Goal: Contribute content: Contribute content

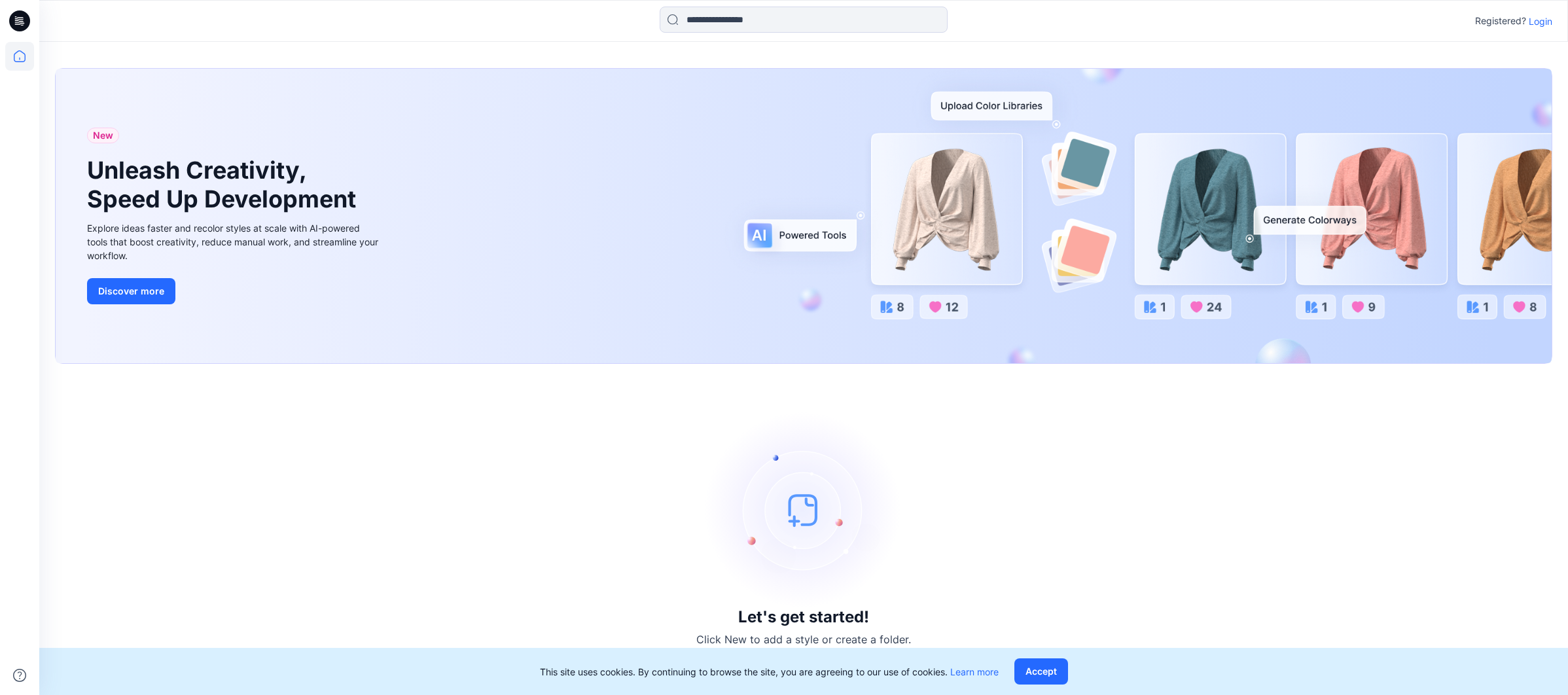
click at [1538, 26] on p "Login" at bounding box center [1540, 21] width 23 height 13
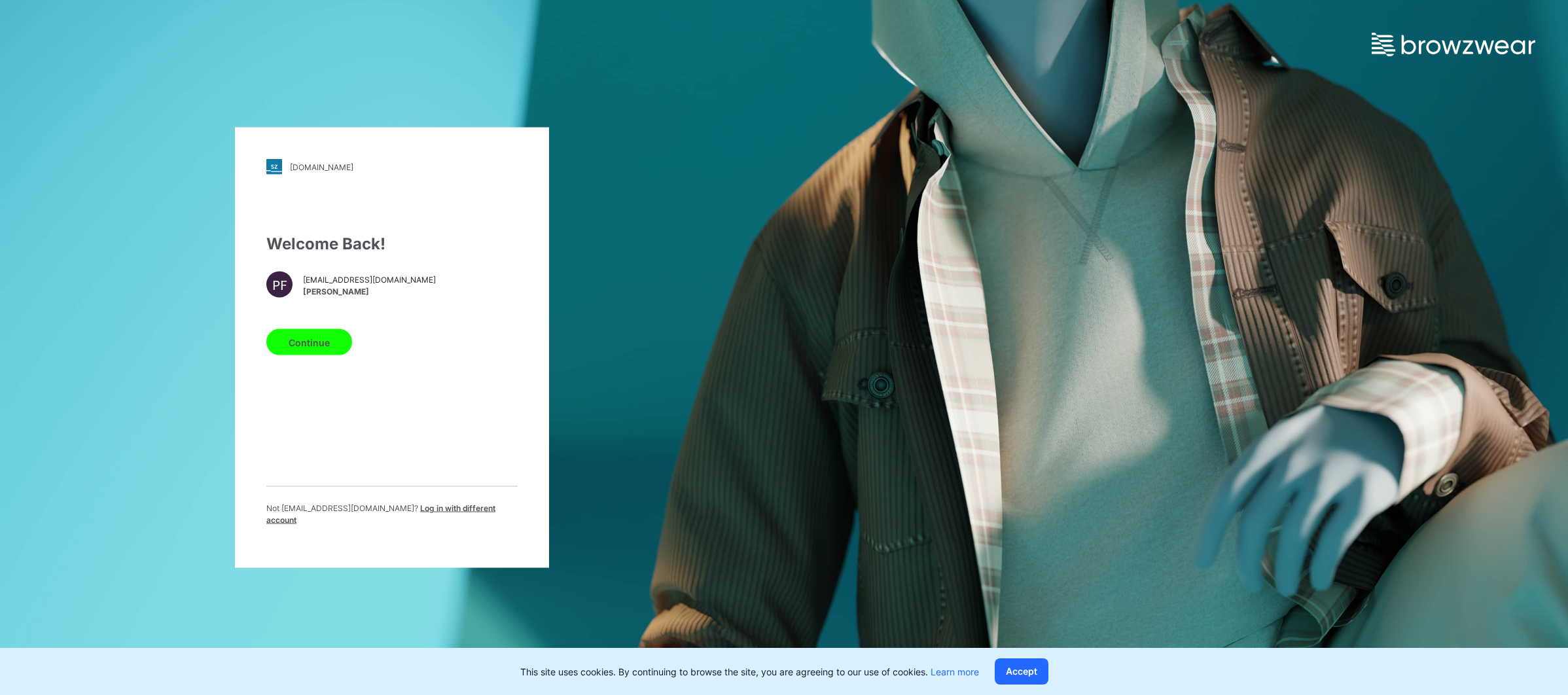
drag, startPoint x: 333, startPoint y: 358, endPoint x: 327, endPoint y: 356, distance: 6.3
click at [327, 355] on button "Continue" at bounding box center [308, 342] width 86 height 26
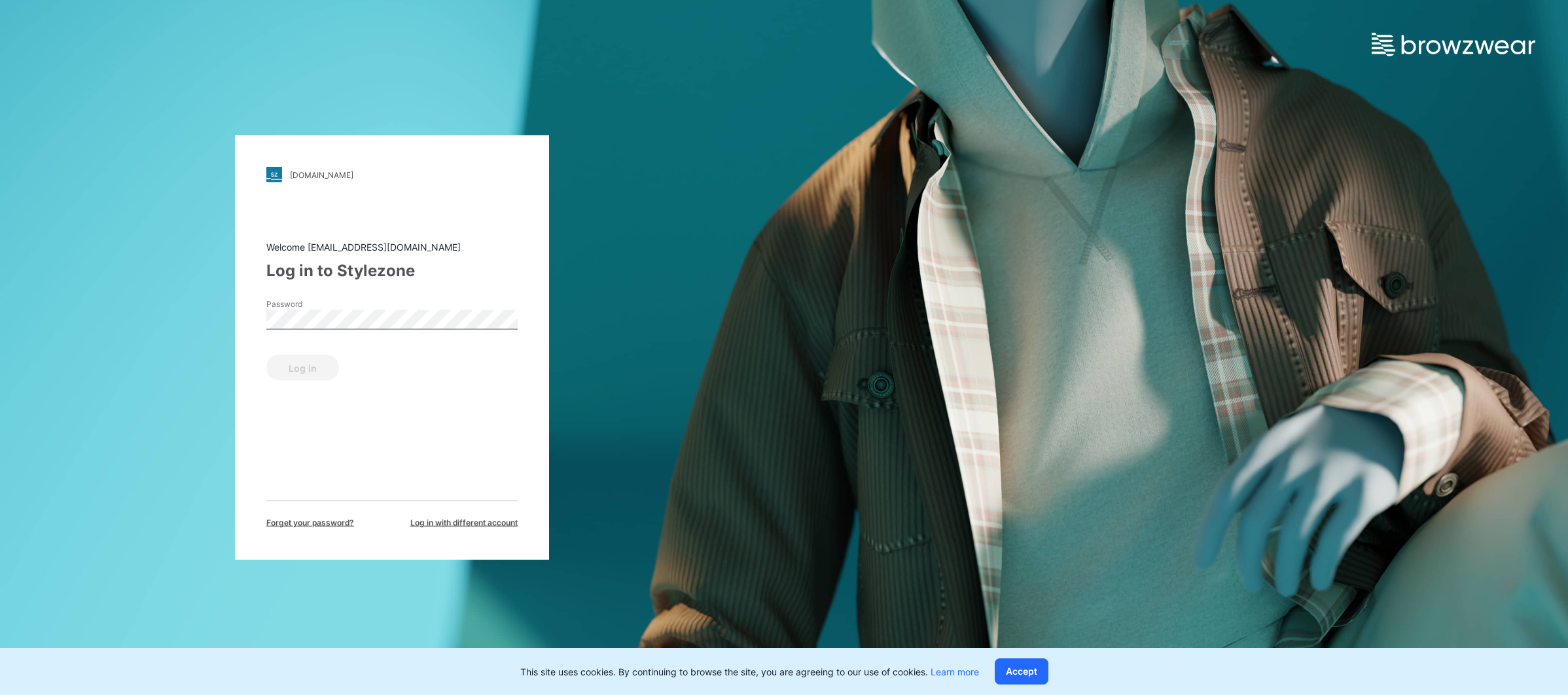
click at [372, 330] on div "Password" at bounding box center [391, 318] width 251 height 39
click at [326, 367] on button "Log in" at bounding box center [302, 367] width 73 height 26
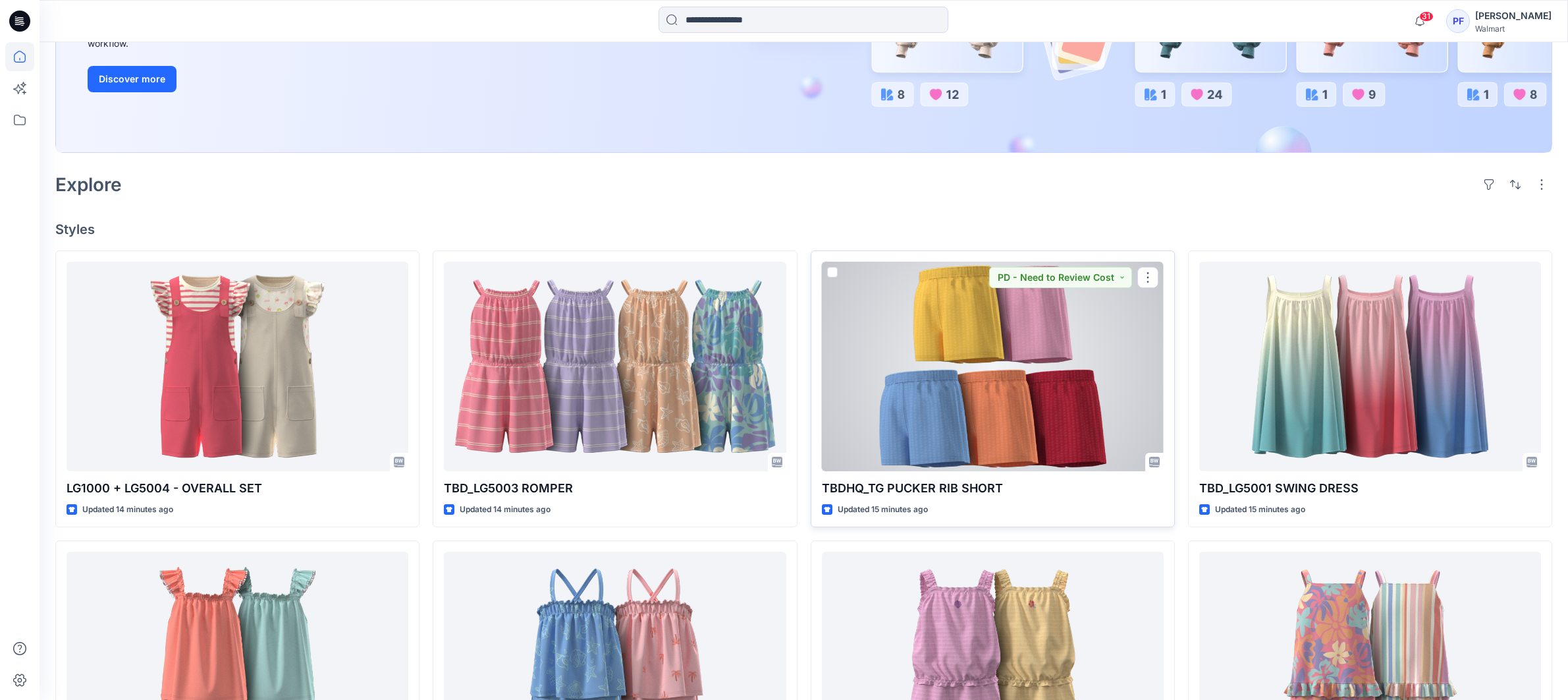
scroll to position [265, 0]
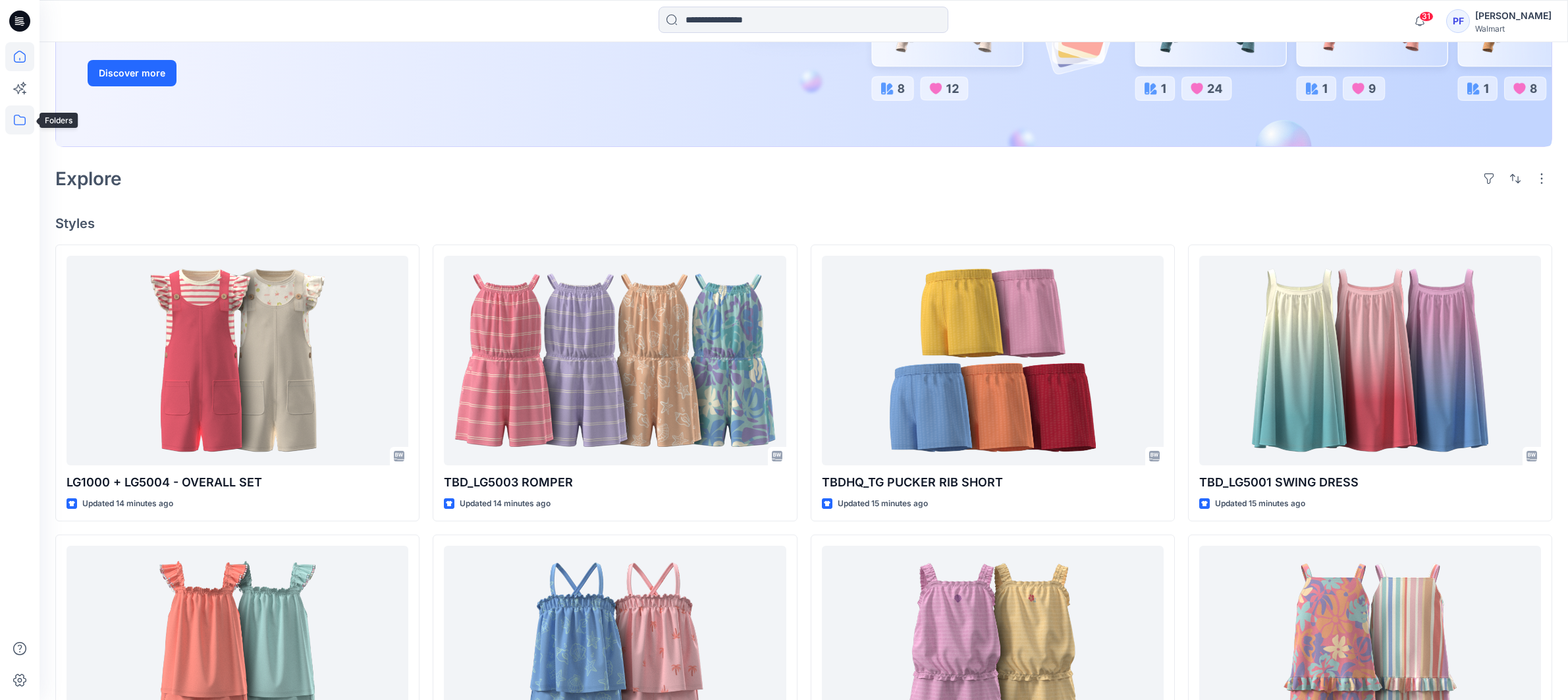
click at [17, 109] on icon at bounding box center [19, 120] width 29 height 29
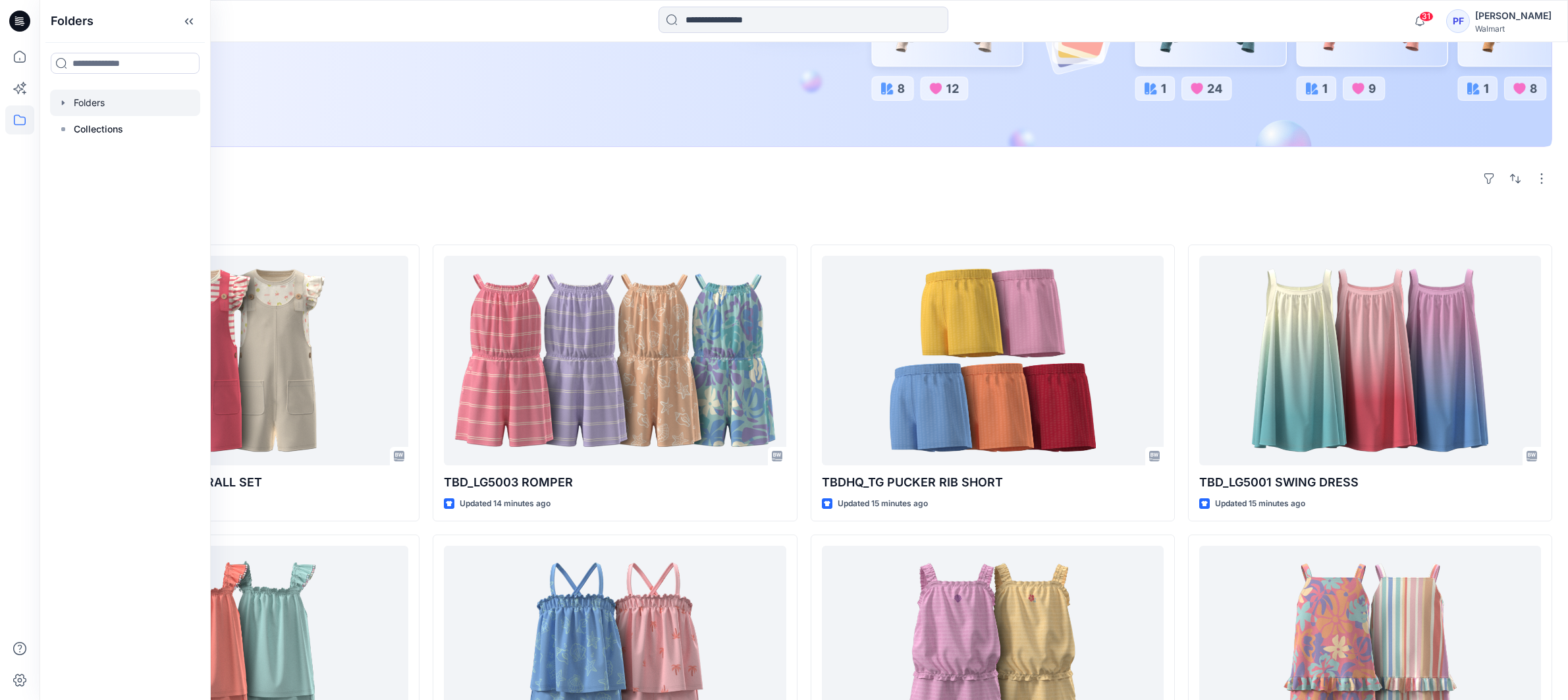
click at [113, 109] on div at bounding box center [125, 102] width 150 height 26
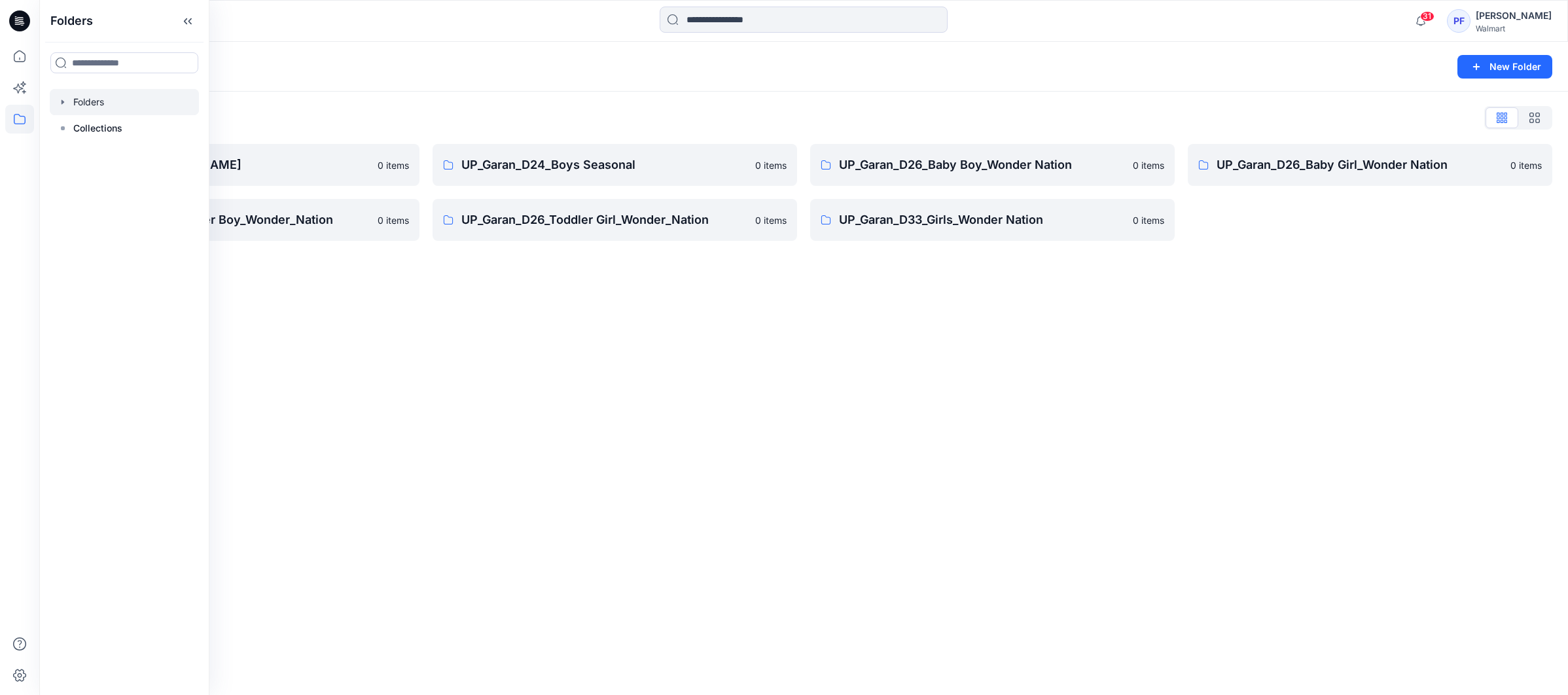
drag, startPoint x: 721, startPoint y: 382, endPoint x: 732, endPoint y: 374, distance: 13.6
click at [726, 382] on div "Folders New Folder Folders List UP_Garan Littles 0 items UP_Garan_D26_Toddler B…" at bounding box center [804, 368] width 1529 height 652
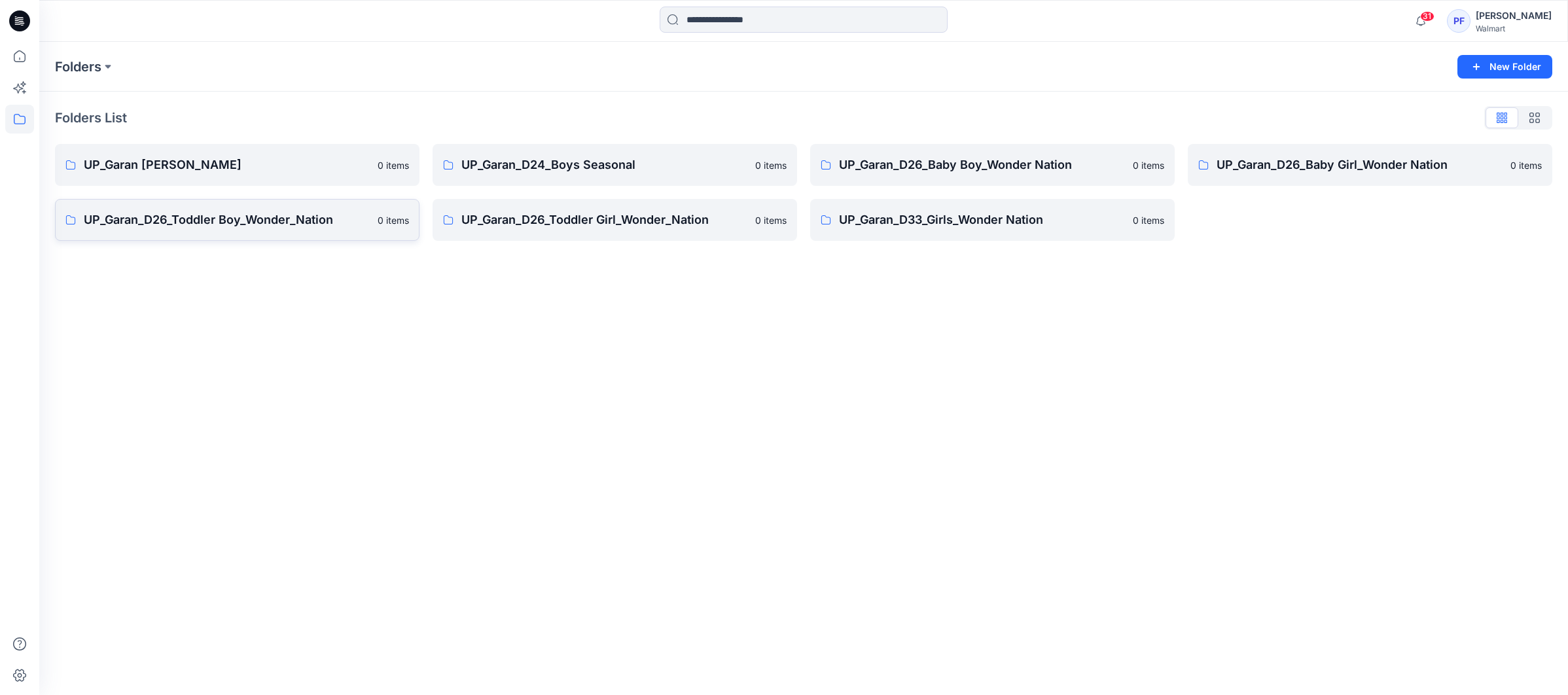
click at [203, 214] on p "UP_Garan_D26_Toddler Boy_Wonder_Nation" at bounding box center [226, 220] width 286 height 18
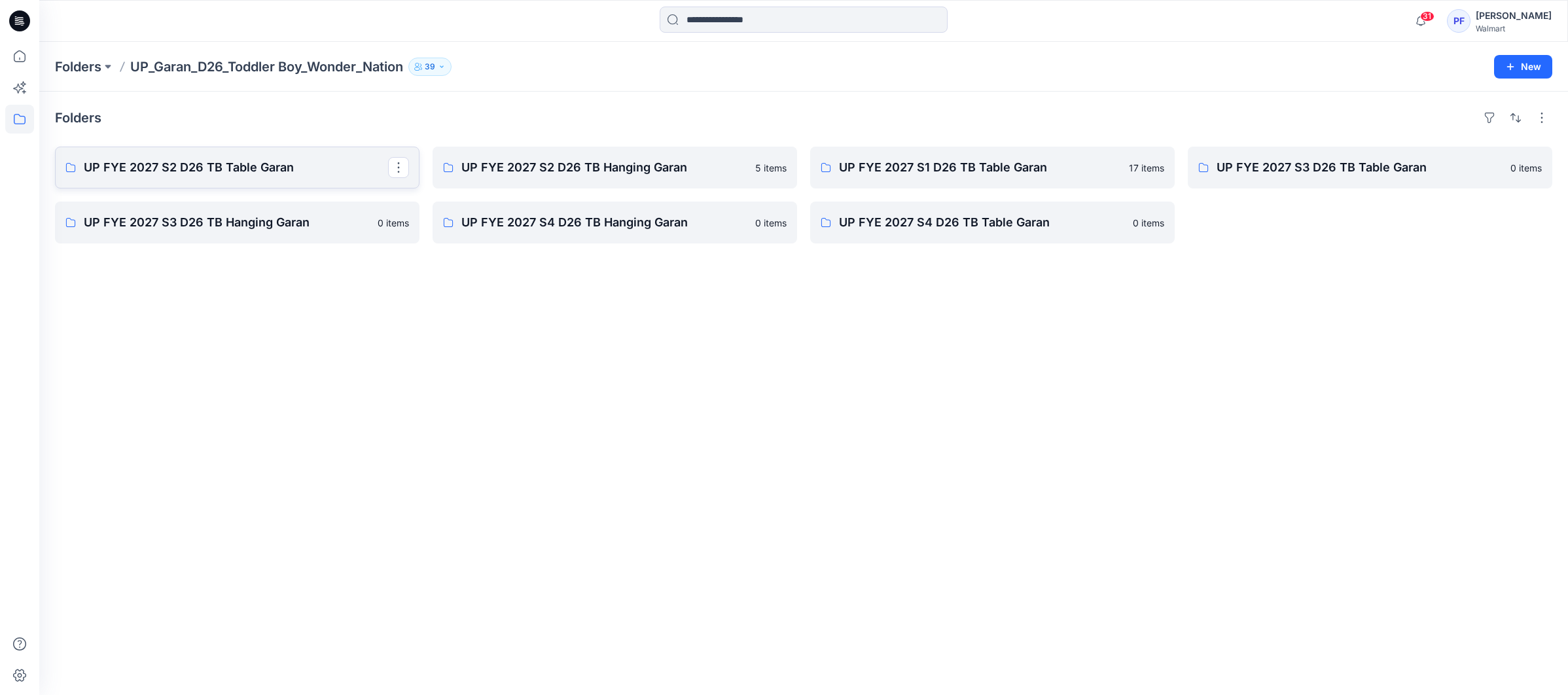
click at [281, 163] on p "UP FYE 2027 S2 D26 TB Table Garan" at bounding box center [235, 168] width 304 height 18
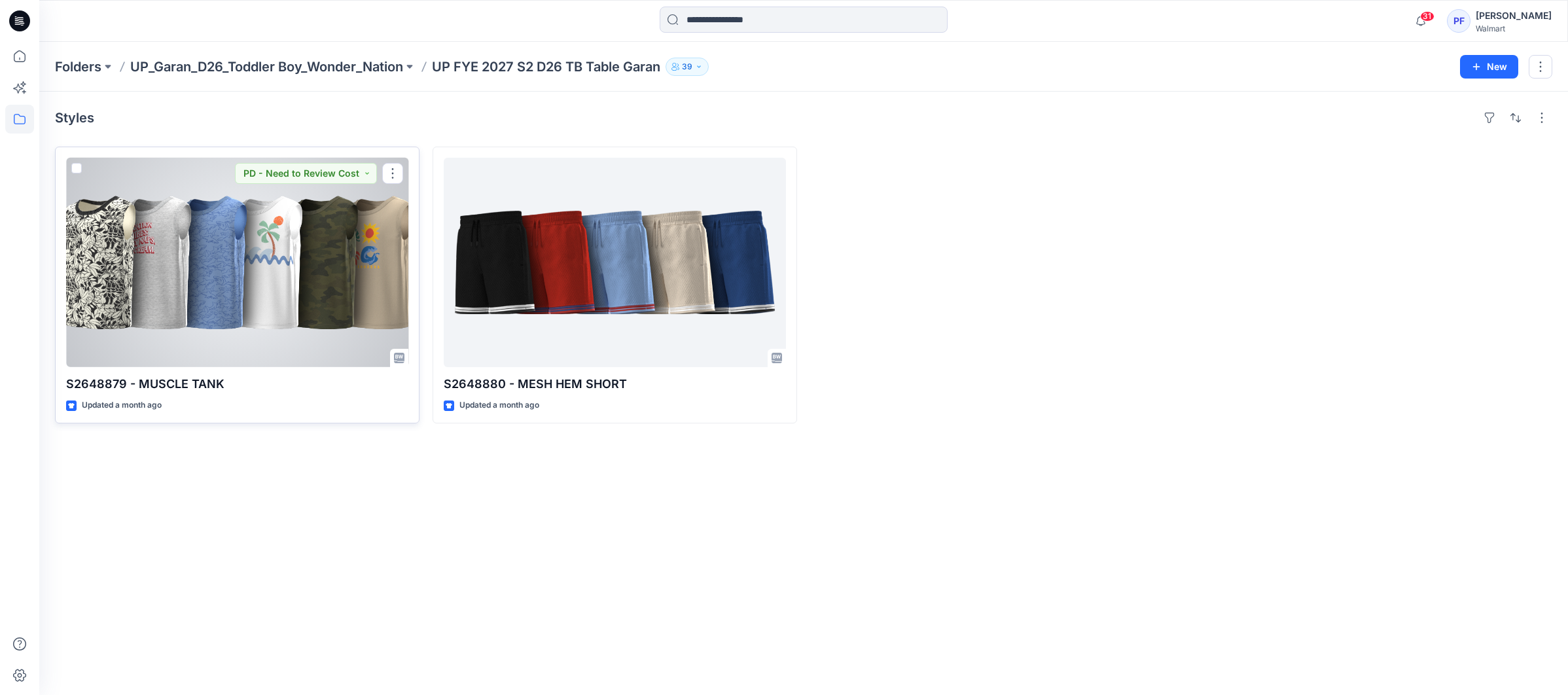
click at [187, 246] on div at bounding box center [237, 262] width 343 height 209
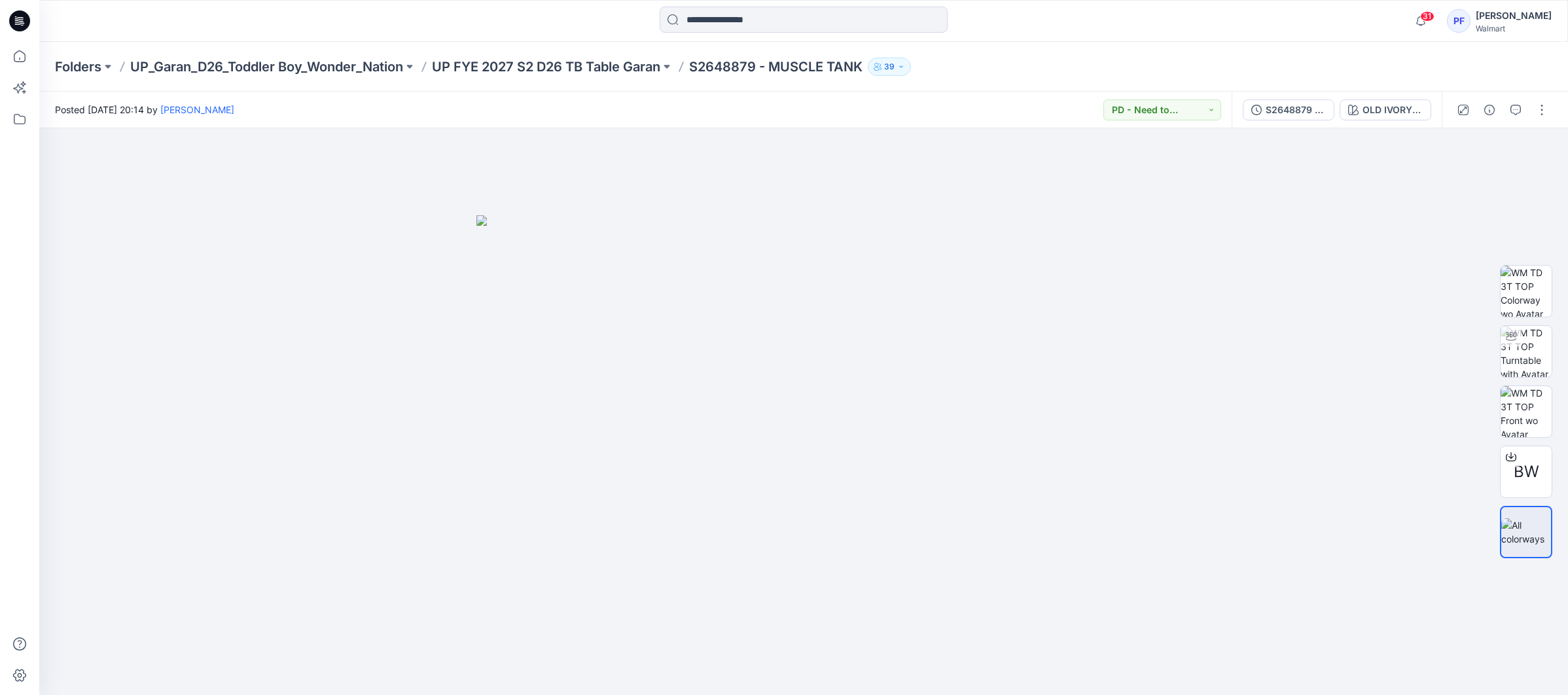
click at [1530, 114] on div at bounding box center [1501, 110] width 121 height 37
click at [1533, 114] on button "button" at bounding box center [1541, 109] width 21 height 21
click at [1475, 174] on button "Edit" at bounding box center [1486, 177] width 120 height 24
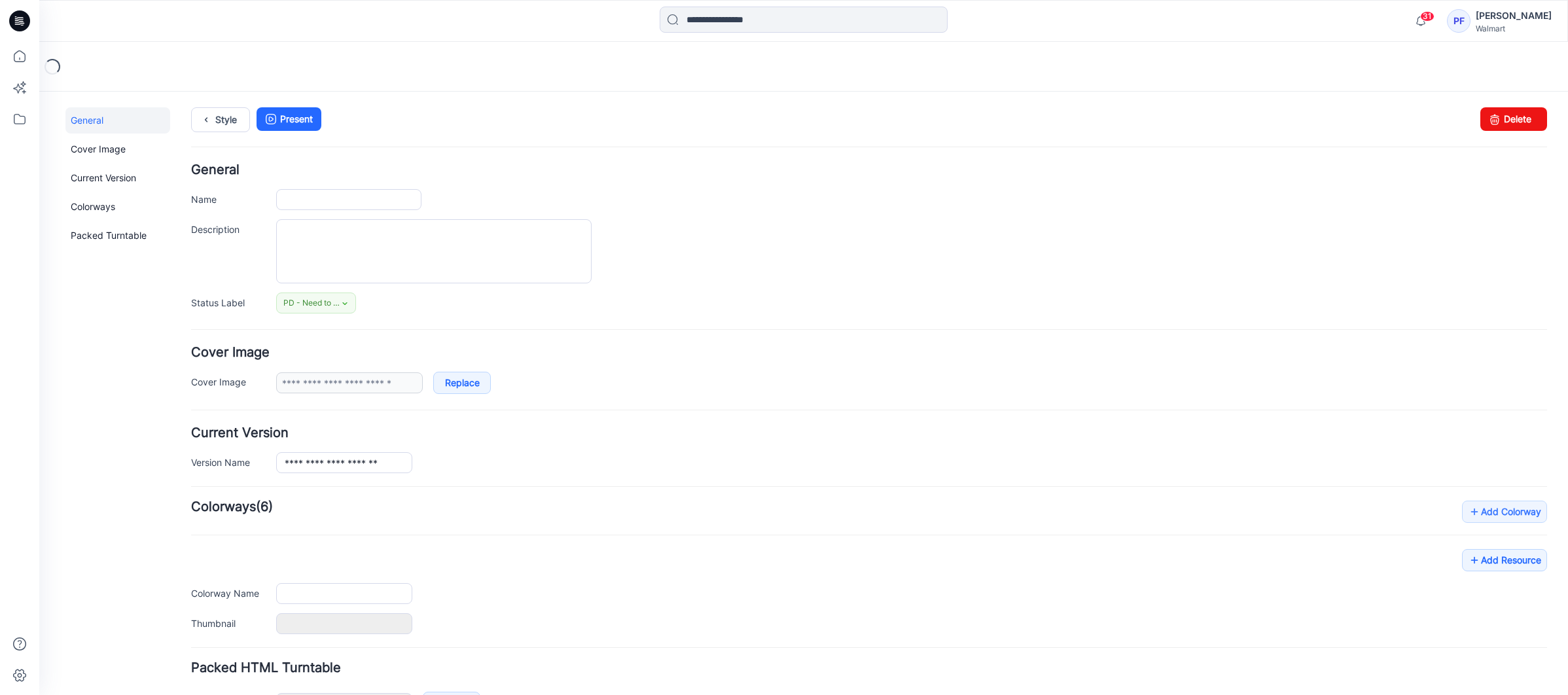
type input "**********"
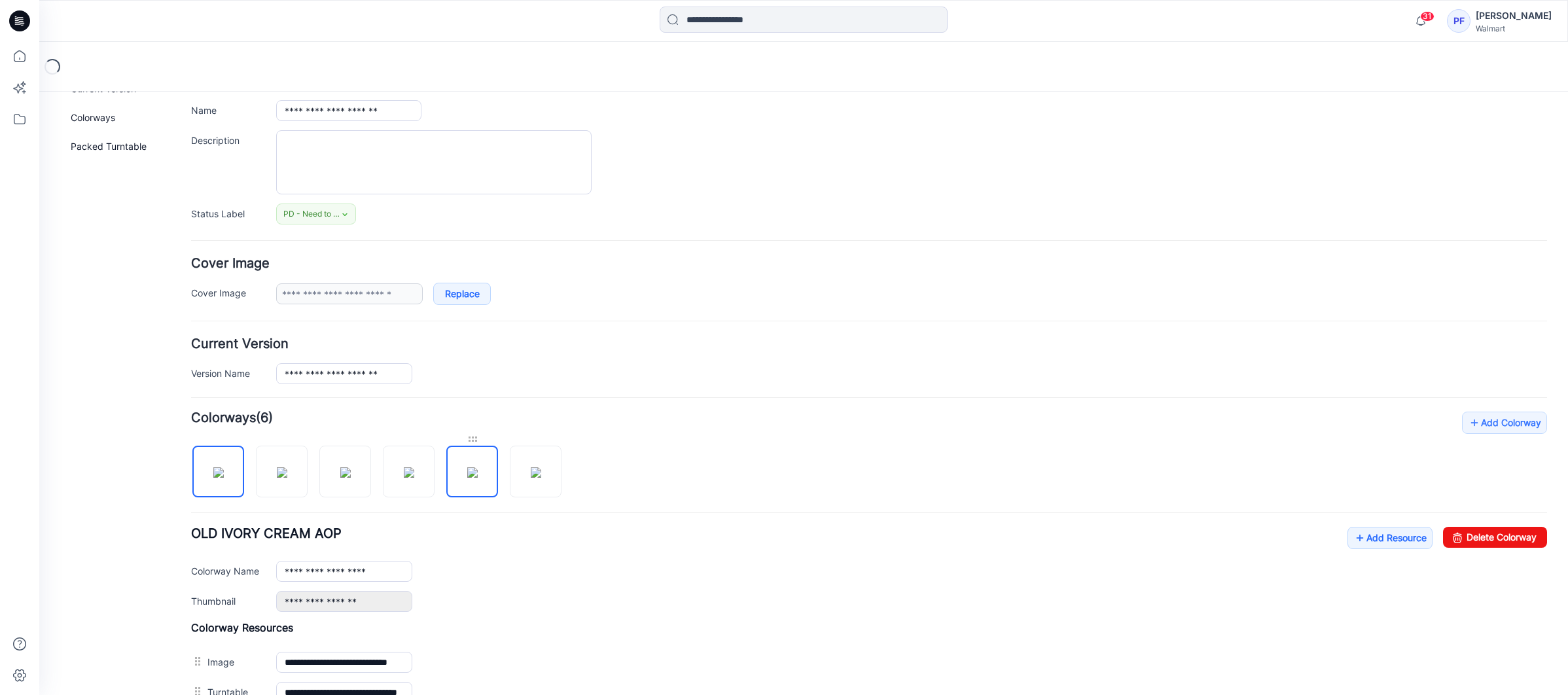
scroll to position [312, 0]
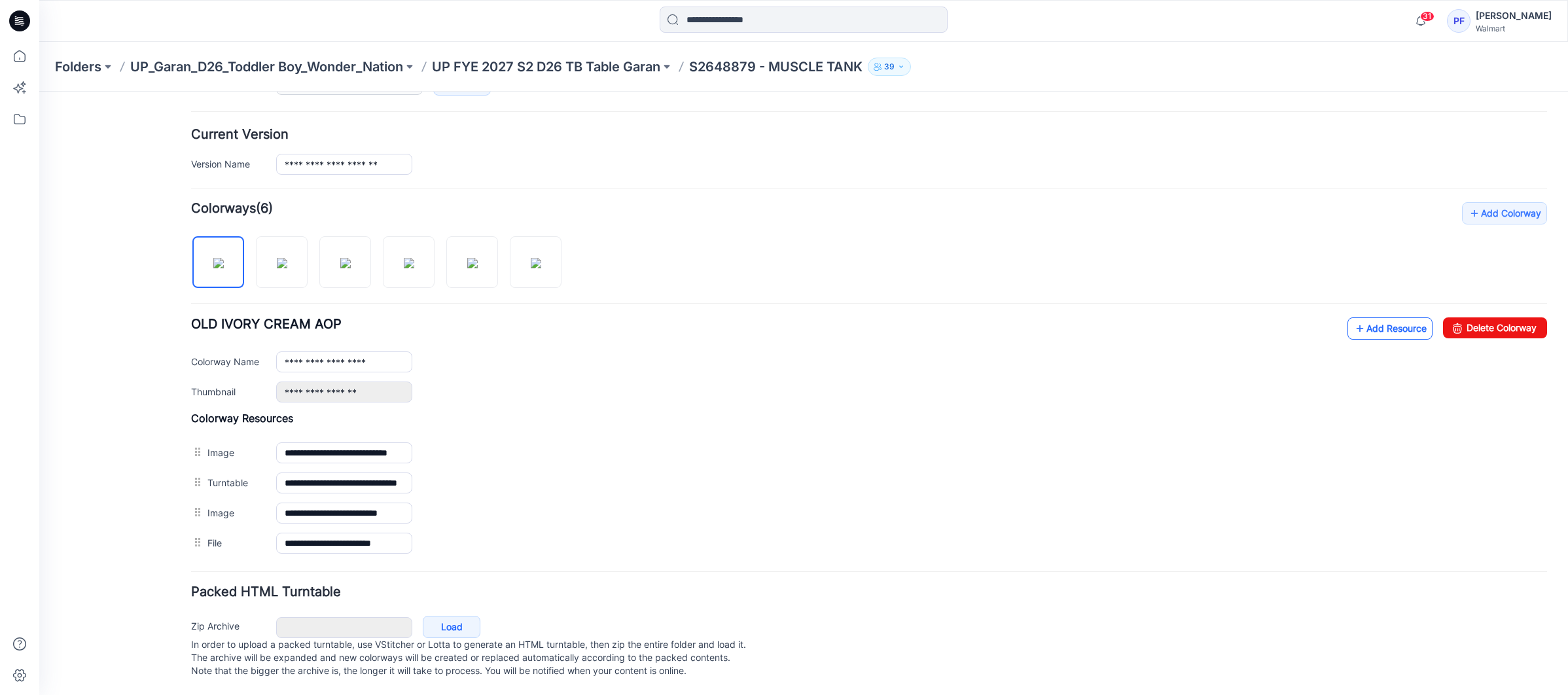
click at [1415, 318] on link "Add Resource" at bounding box center [1390, 328] width 85 height 22
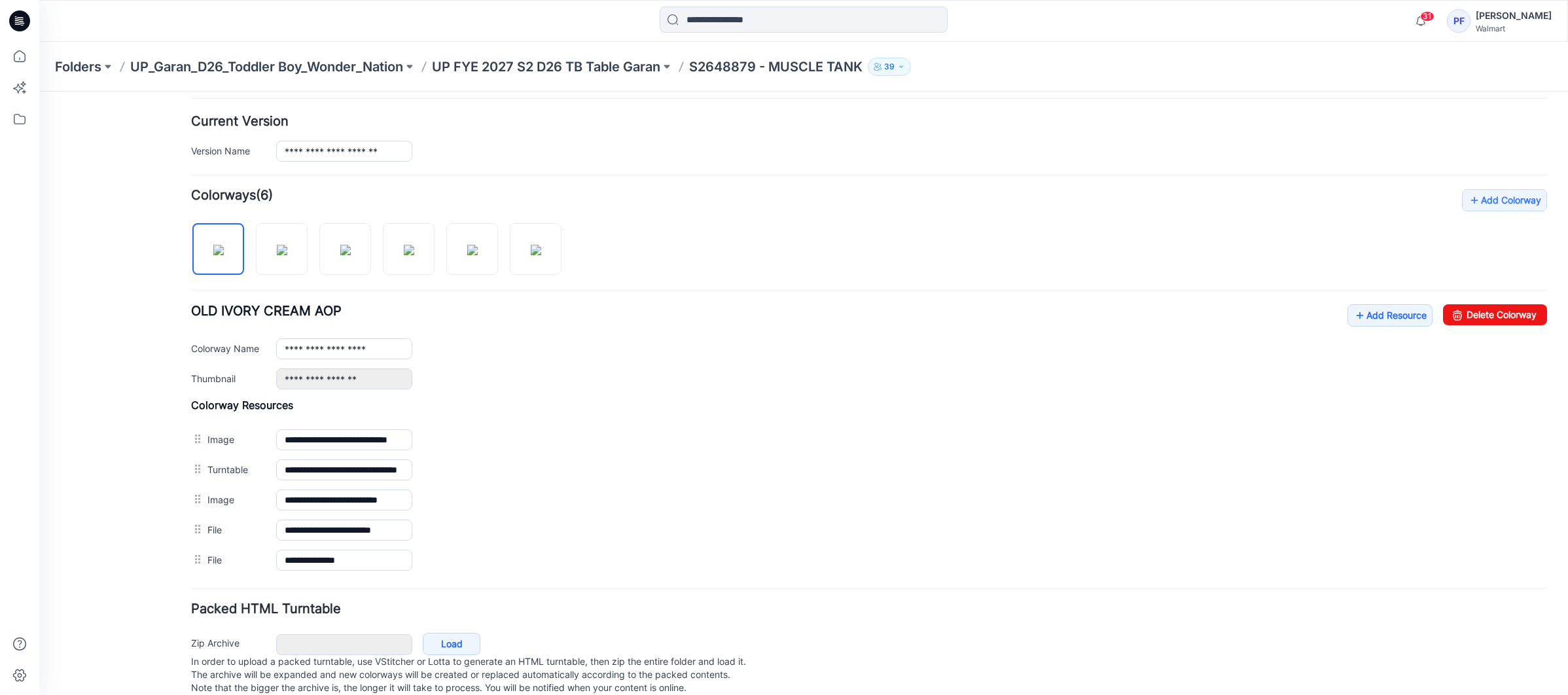
click at [576, 78] on div "Folders UP_Garan_D26_Toddler Boy_Wonder_Nation UP FYE 2027 S2 D26 TB Table Gara…" at bounding box center [804, 67] width 1529 height 50
click at [589, 68] on p "UP FYE 2027 S2 D26 TB Table Garan" at bounding box center [546, 67] width 228 height 18
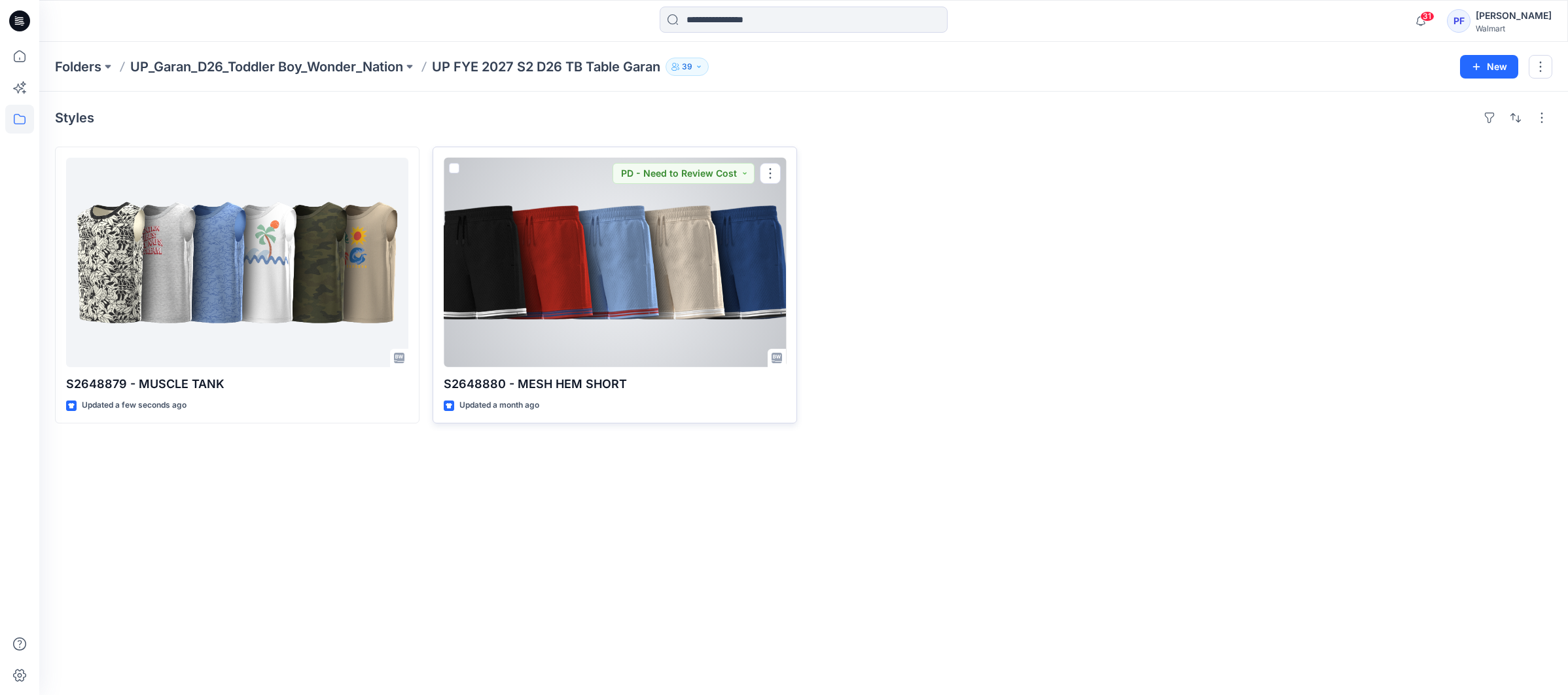
click at [649, 273] on div at bounding box center [614, 262] width 343 height 209
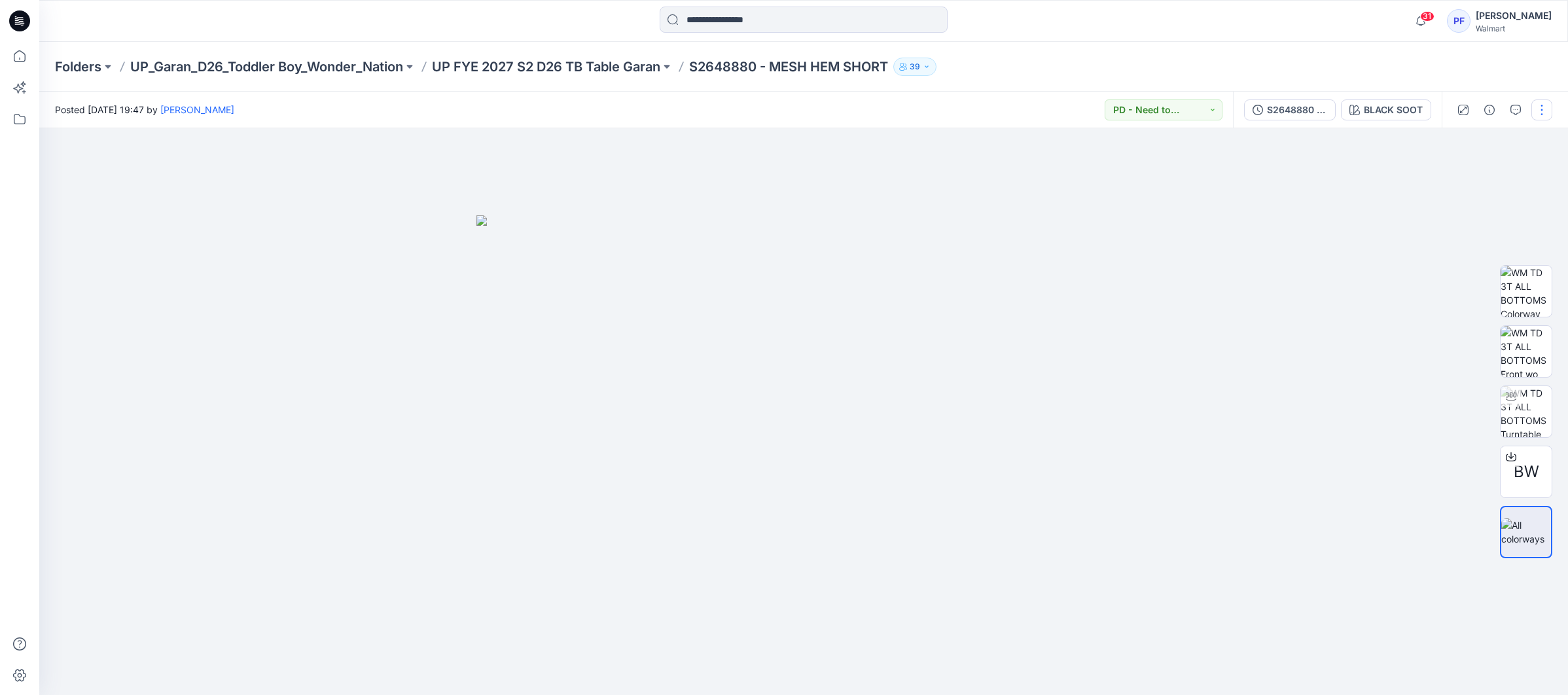
click at [1540, 114] on button "button" at bounding box center [1541, 109] width 21 height 21
click at [1493, 178] on button "Edit" at bounding box center [1486, 177] width 120 height 24
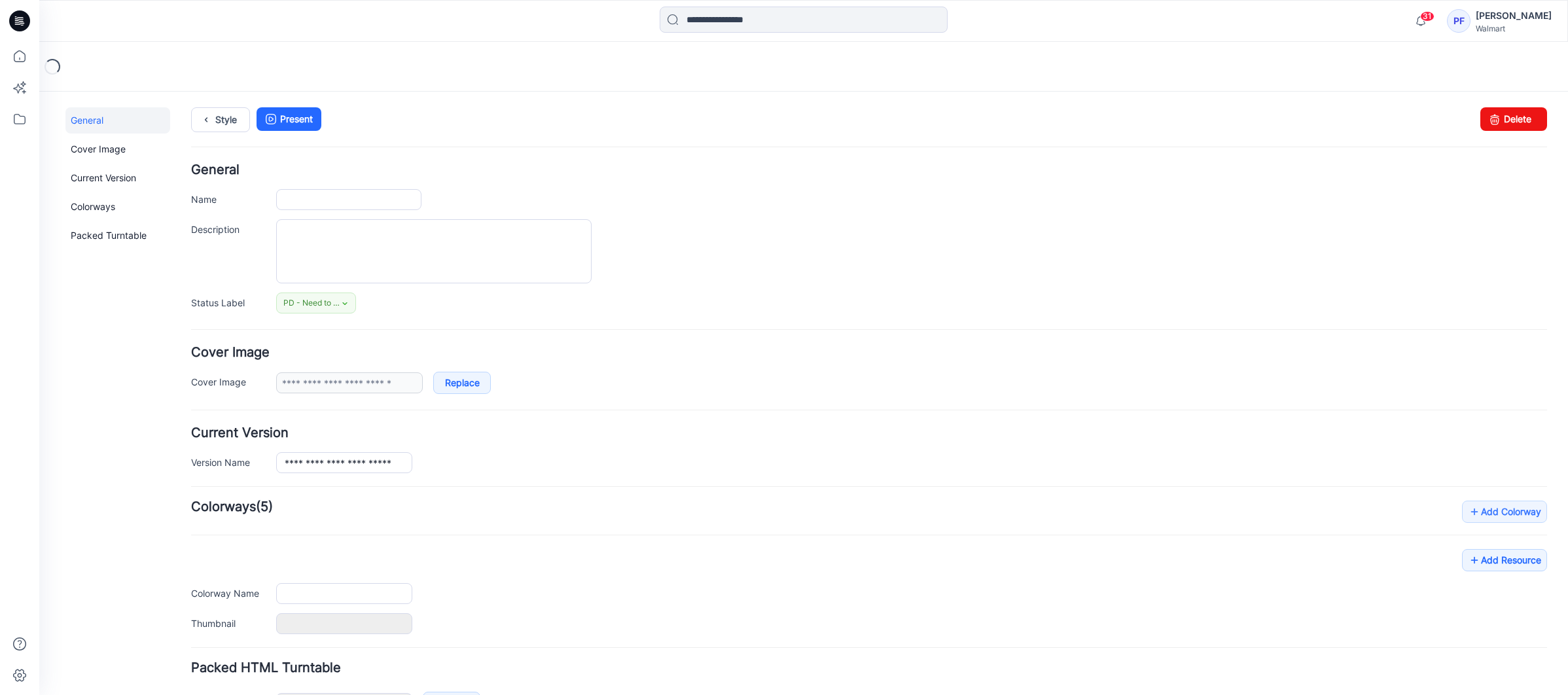
type input "**********"
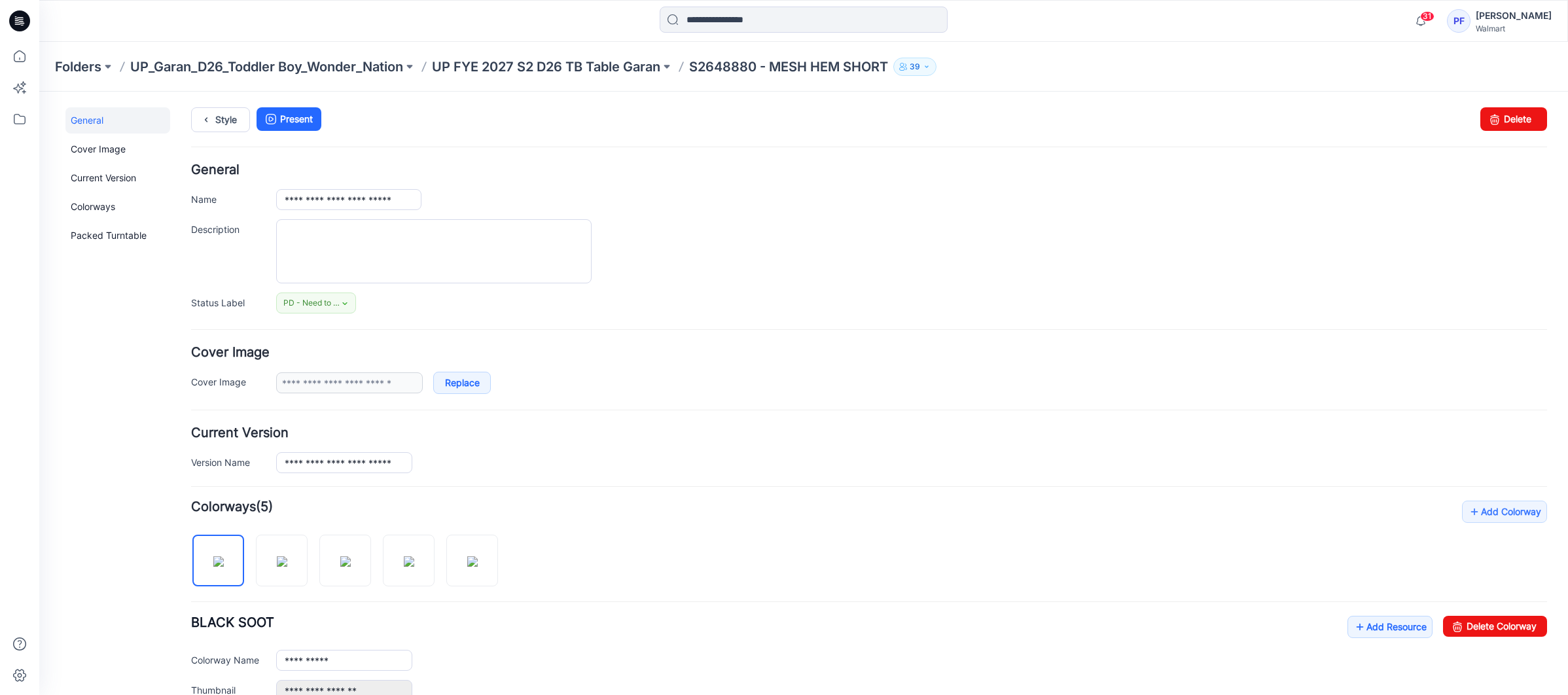
click at [571, 53] on div "Folders UP_Garan_D26_Toddler Boy_Wonder_Nation UP FYE 2027 S2 D26 TB Table Gara…" at bounding box center [804, 67] width 1529 height 50
click at [590, 62] on p "UP FYE 2027 S2 D26 TB Table Garan" at bounding box center [546, 67] width 228 height 18
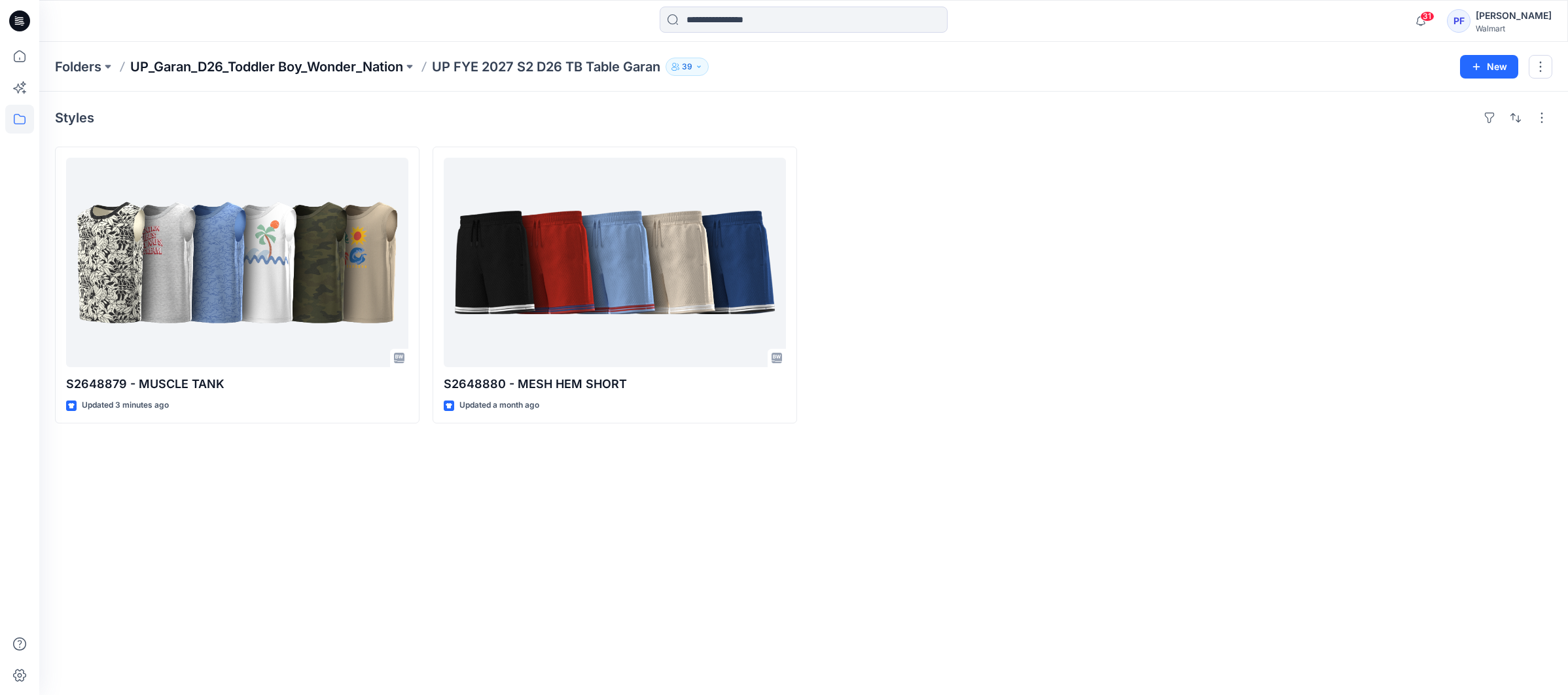
click at [303, 61] on p "UP_Garan_D26_Toddler Boy_Wonder_Nation" at bounding box center [266, 67] width 273 height 18
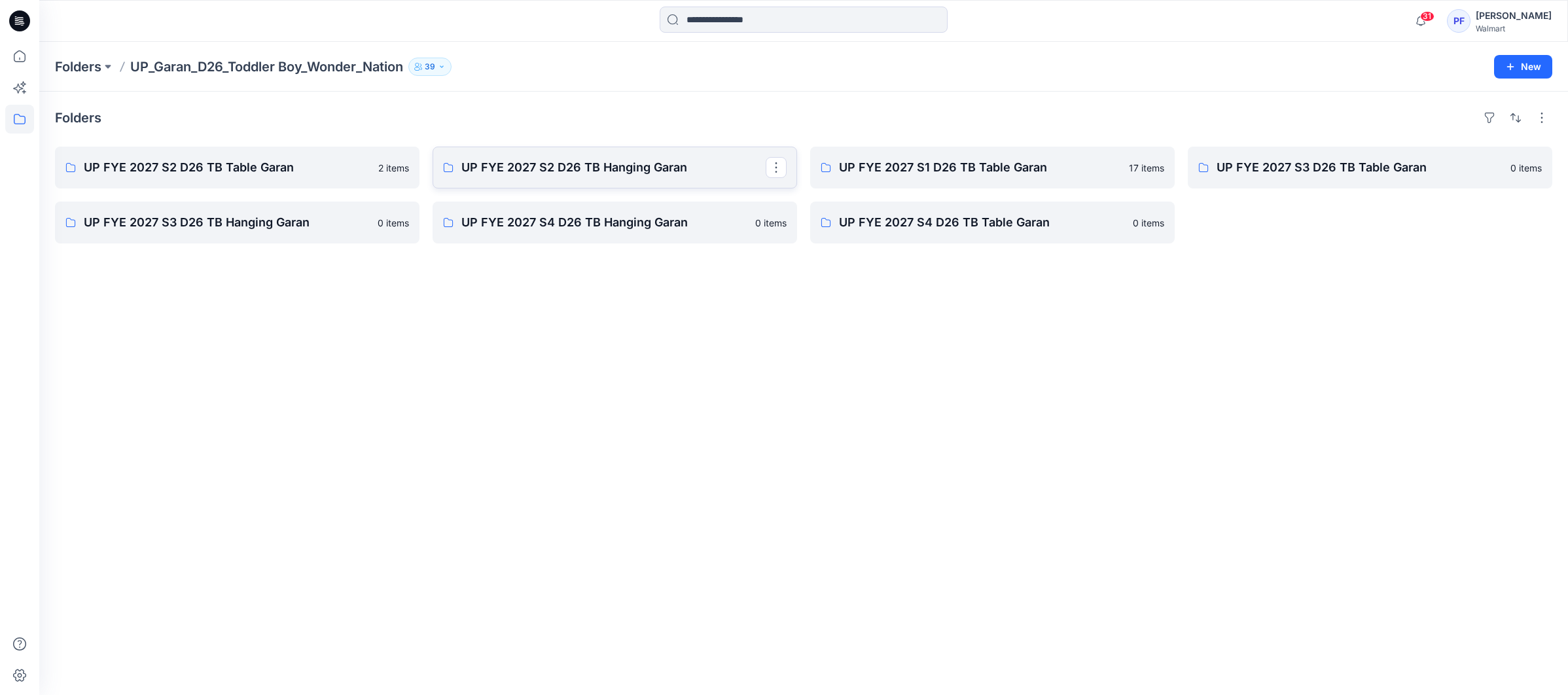
click at [638, 151] on link "UP FYE 2027 S2 D26 TB Hanging Garan" at bounding box center [614, 168] width 364 height 42
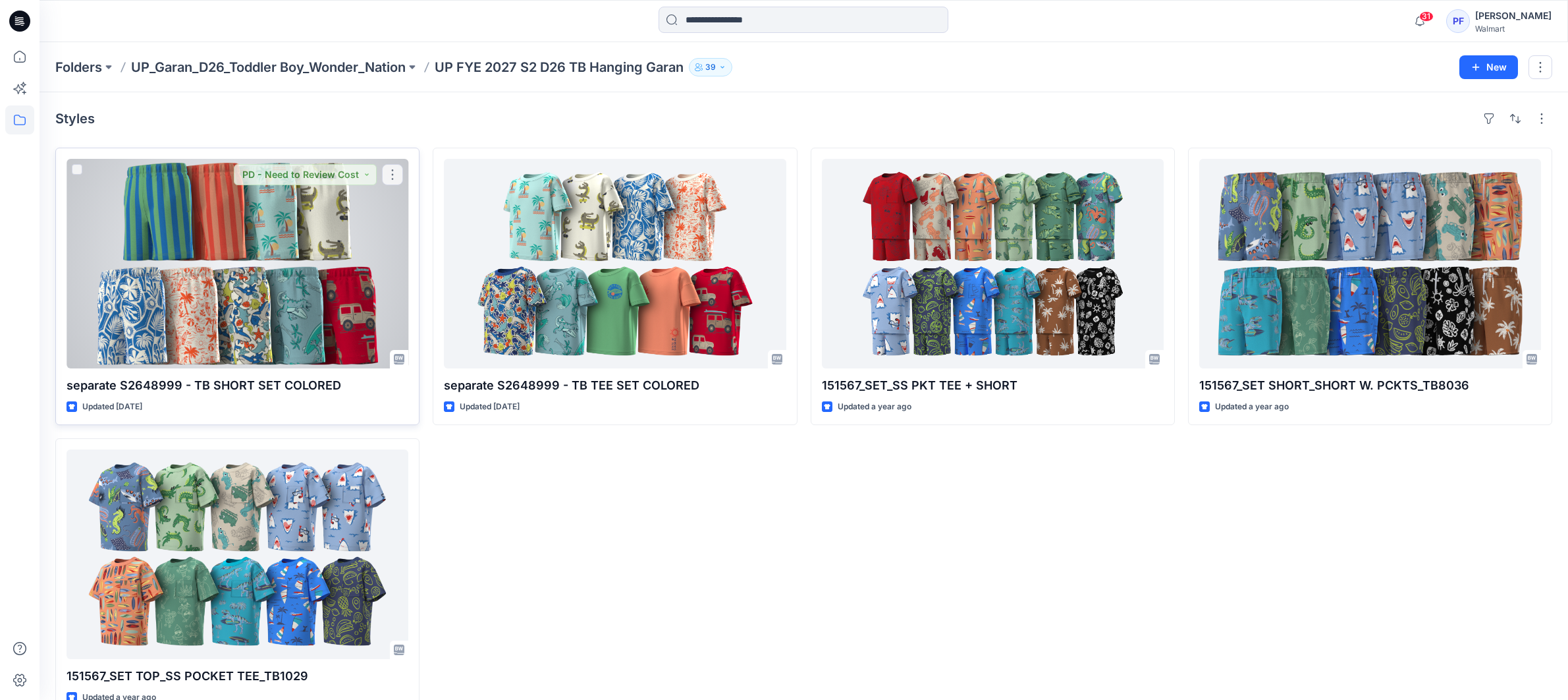
click at [326, 245] on div at bounding box center [237, 264] width 341 height 210
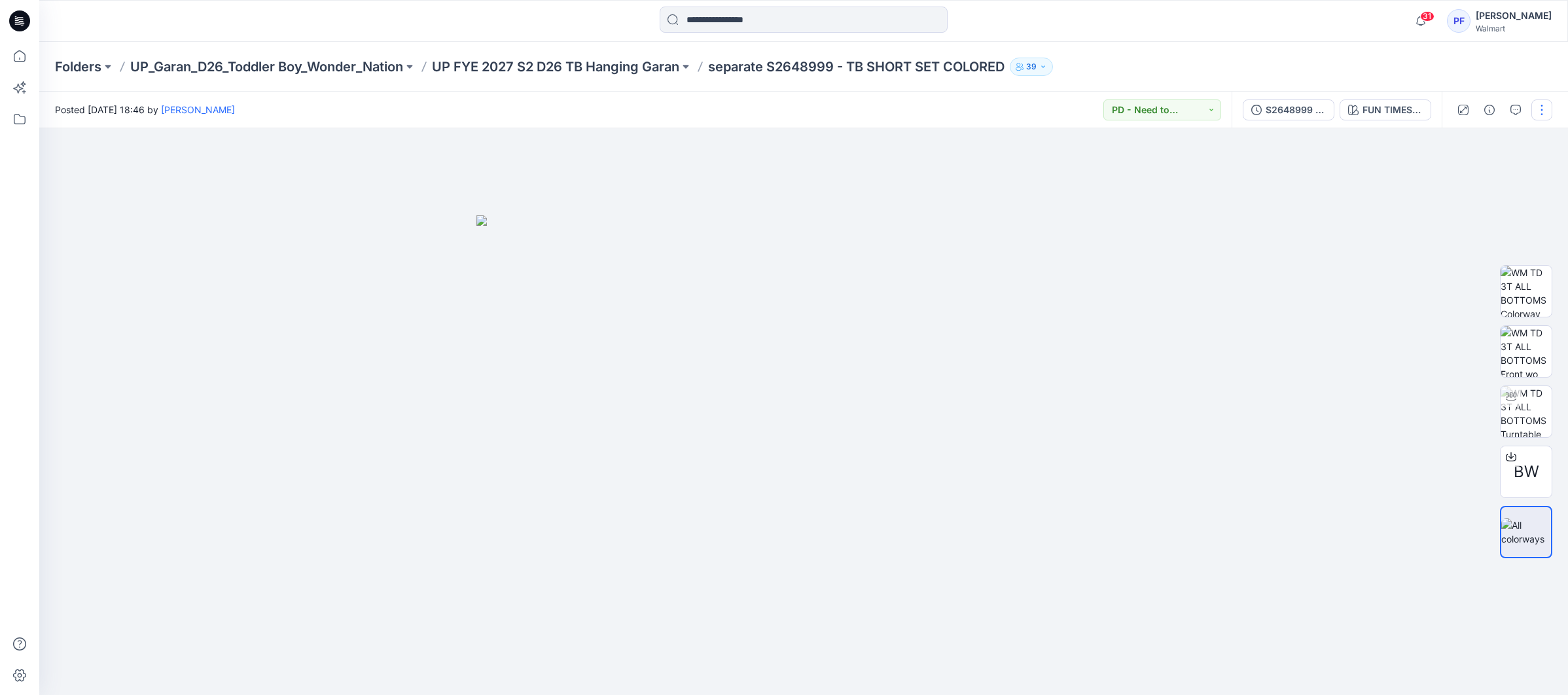
click at [1545, 113] on button "button" at bounding box center [1541, 109] width 21 height 21
click at [1490, 180] on button "Edit" at bounding box center [1486, 177] width 120 height 24
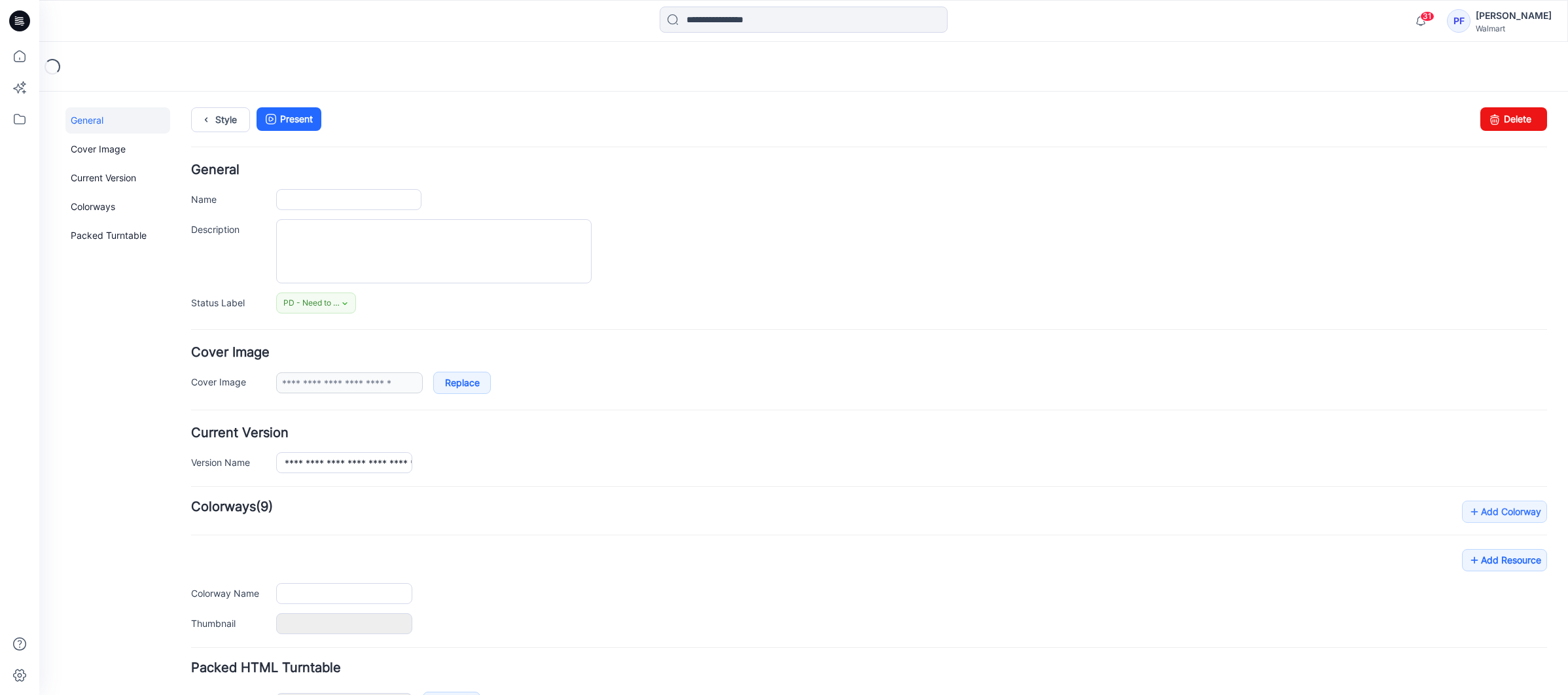
type input "**********"
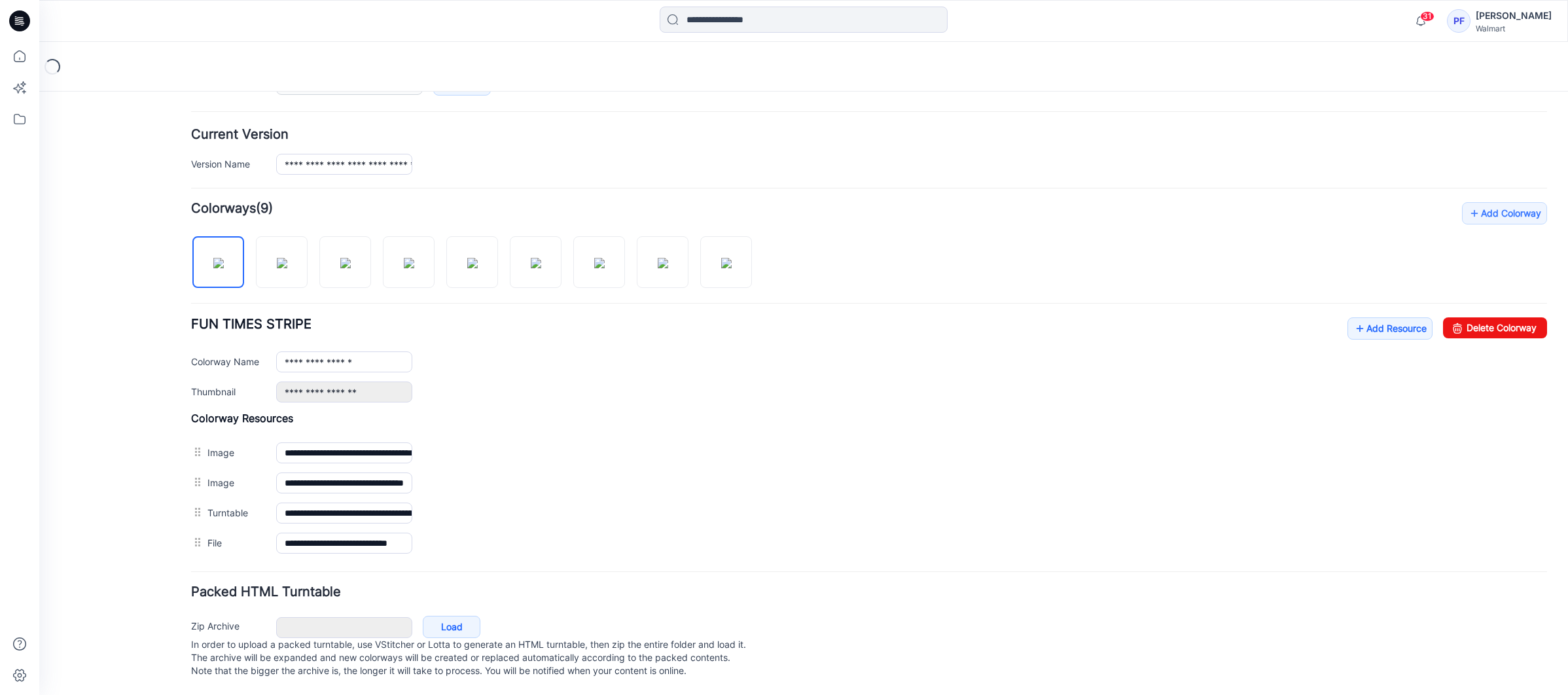
scroll to position [312, 0]
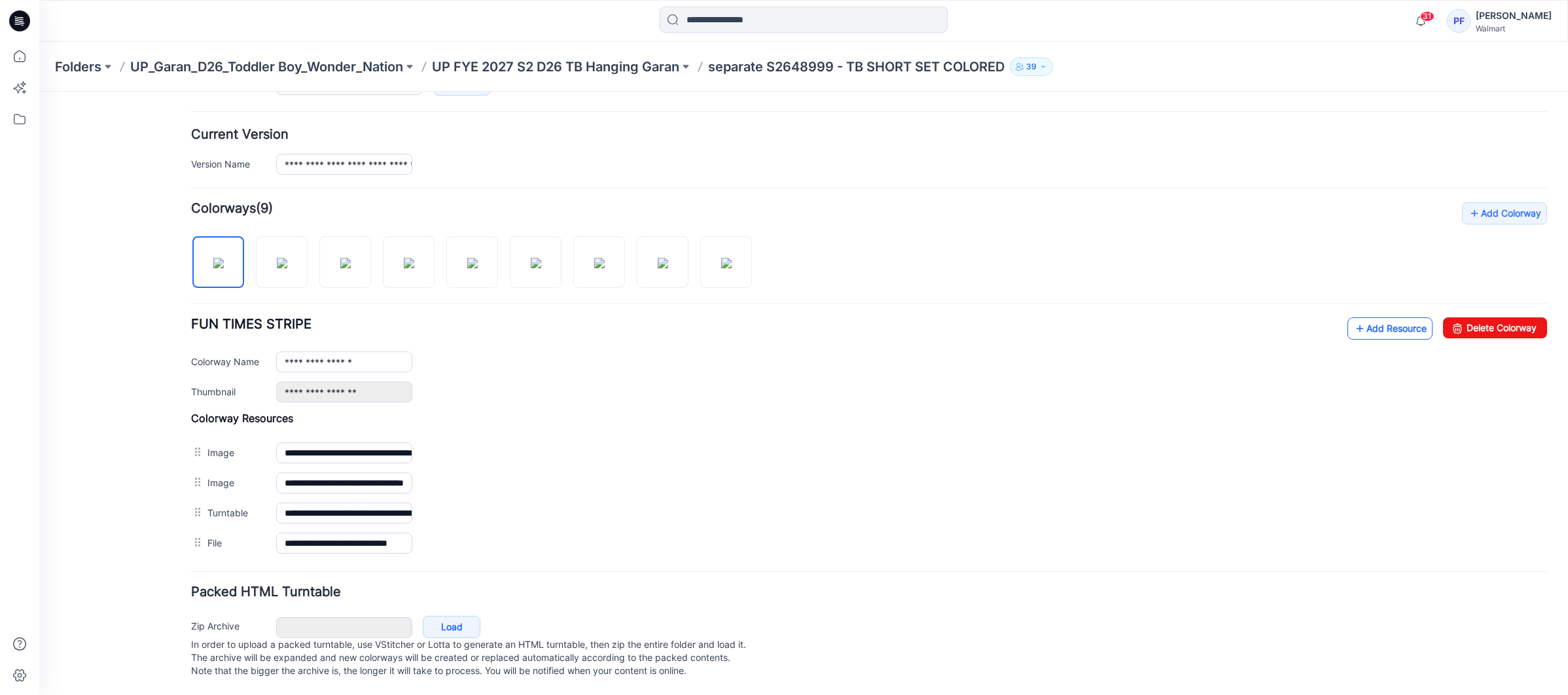
click at [1353, 318] on icon at bounding box center [1360, 328] width 13 height 21
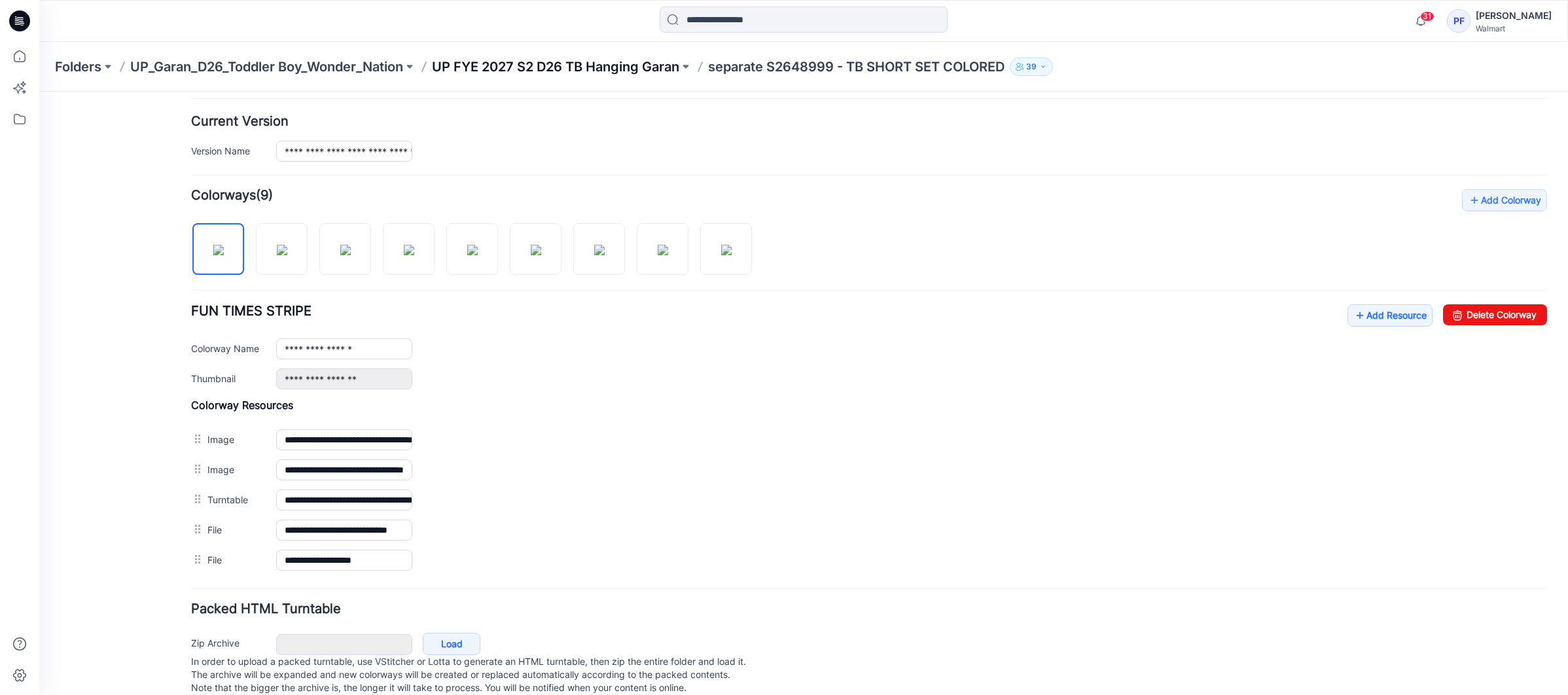
click at [623, 68] on p "UP FYE 2027 S2 D26 TB Hanging Garan" at bounding box center [555, 67] width 248 height 18
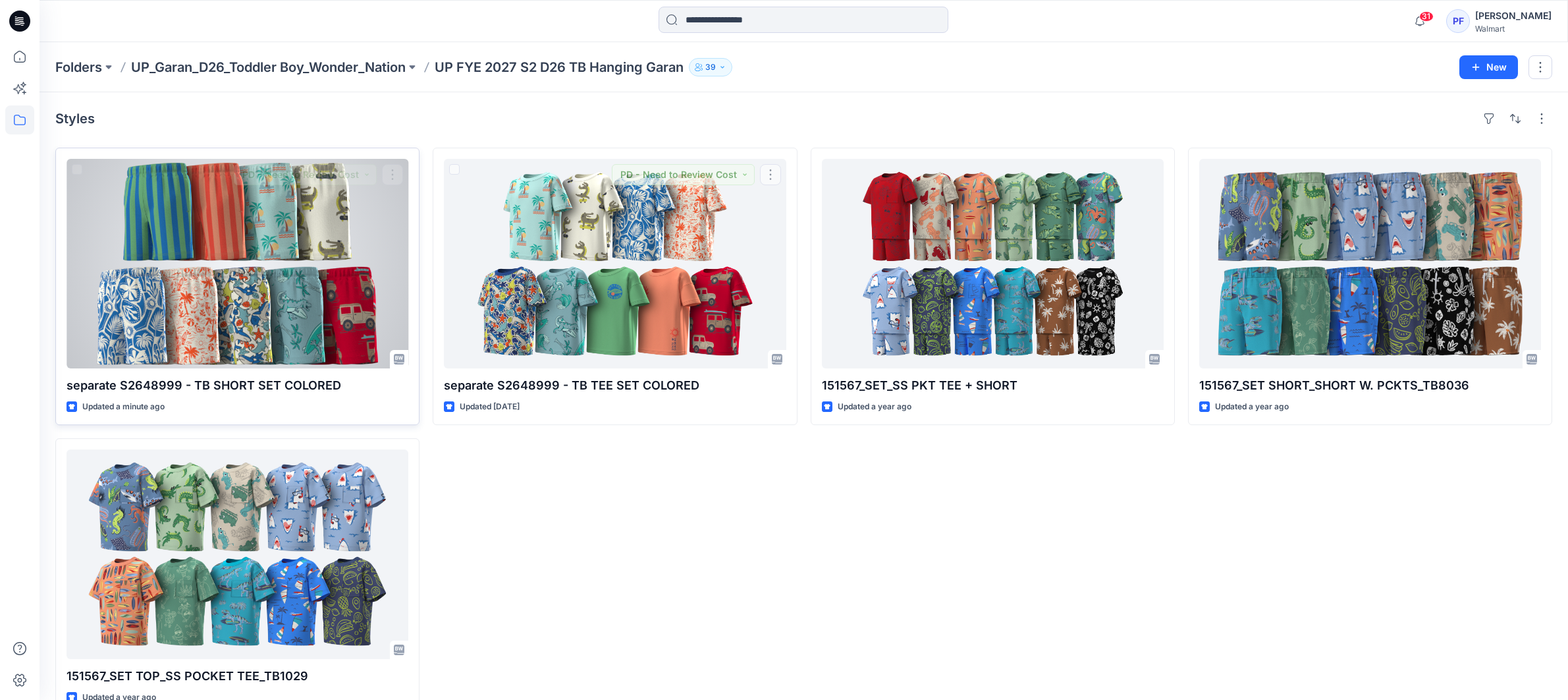
click at [341, 274] on div at bounding box center [237, 264] width 341 height 210
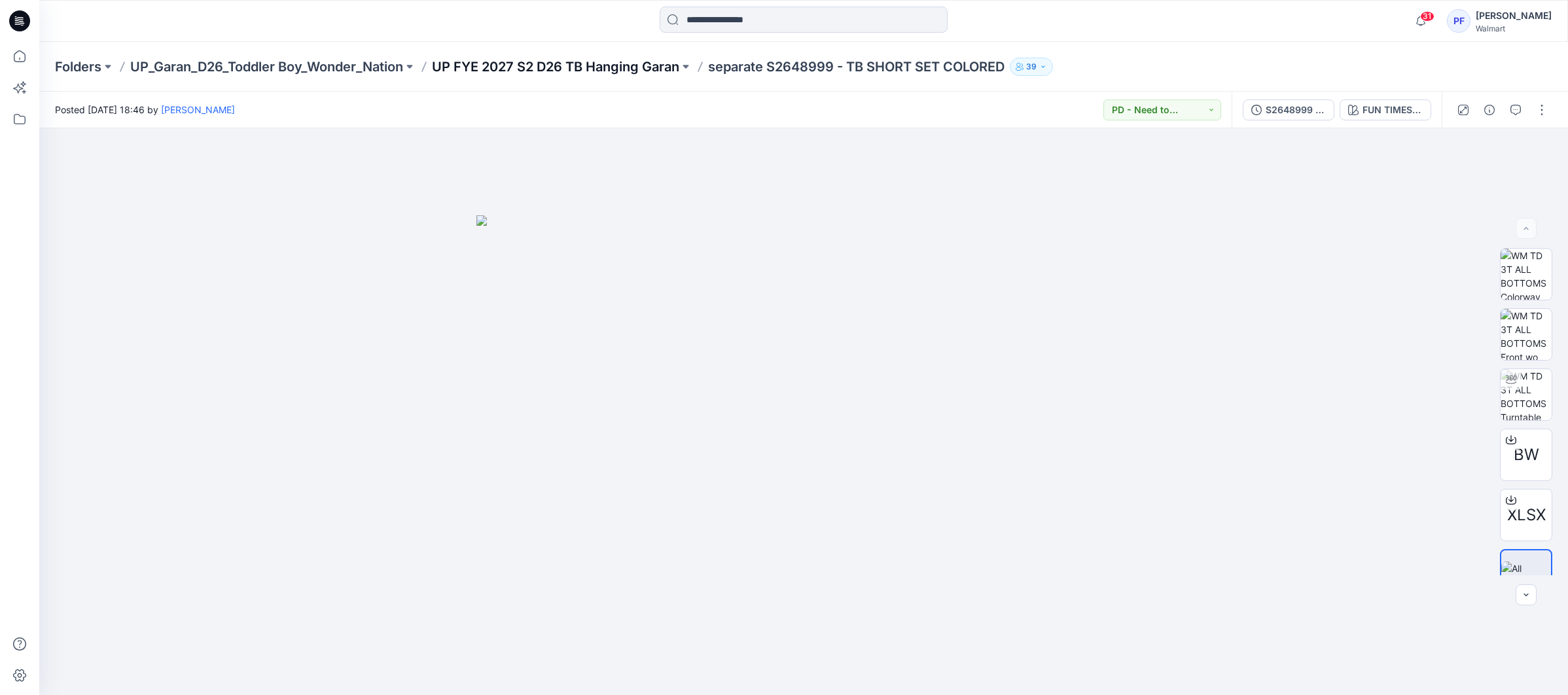
click at [663, 70] on p "UP FYE 2027 S2 D26 TB Hanging Garan" at bounding box center [555, 67] width 248 height 18
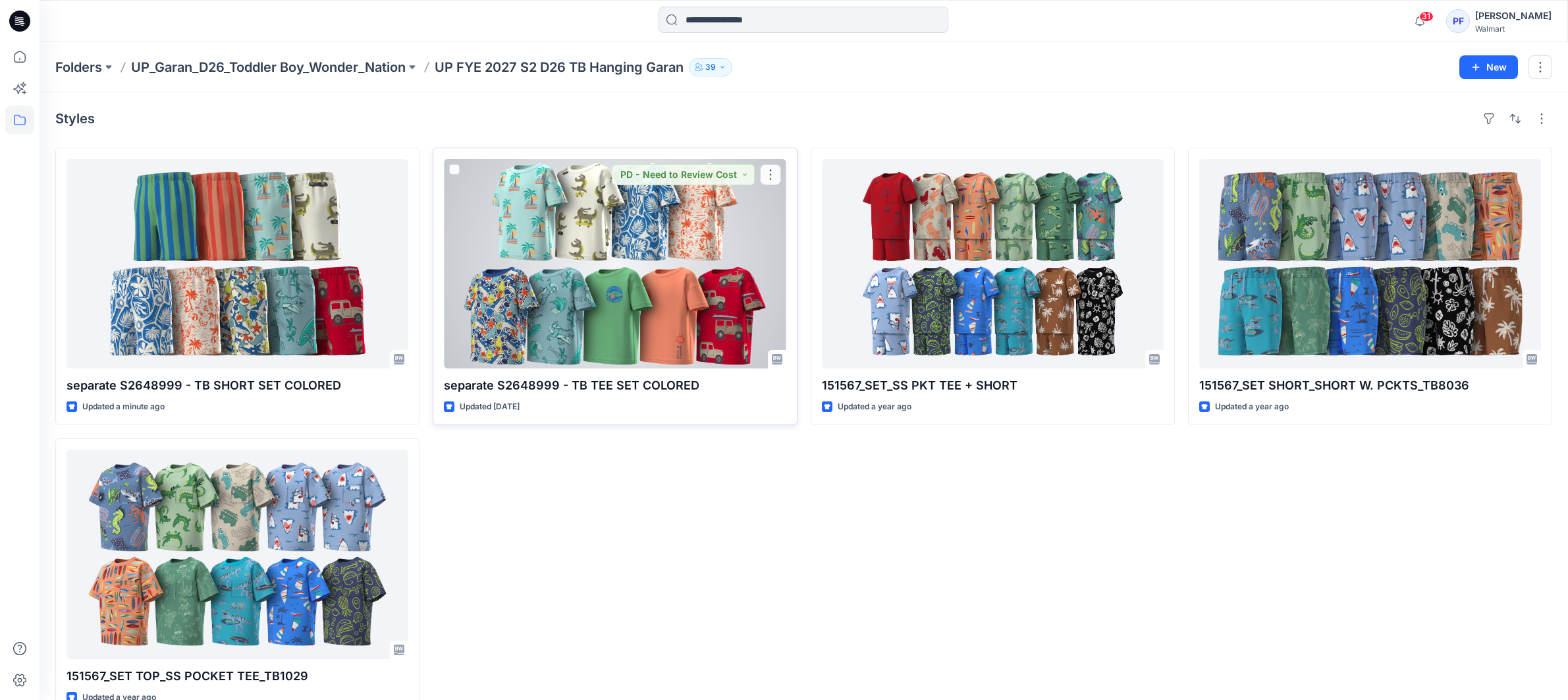
click at [643, 233] on div at bounding box center [614, 264] width 341 height 210
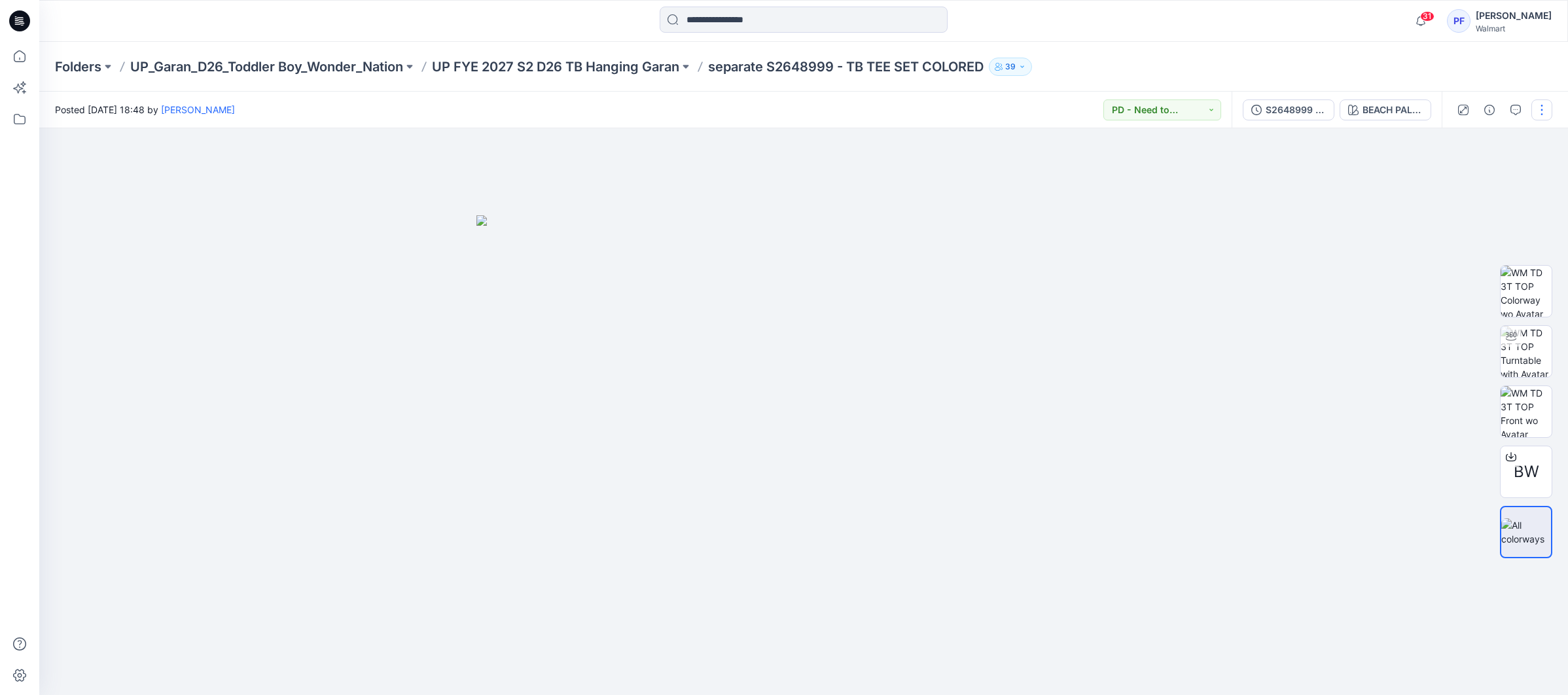
click at [1544, 113] on button "button" at bounding box center [1541, 109] width 21 height 21
click at [1470, 174] on button "Edit" at bounding box center [1486, 177] width 120 height 24
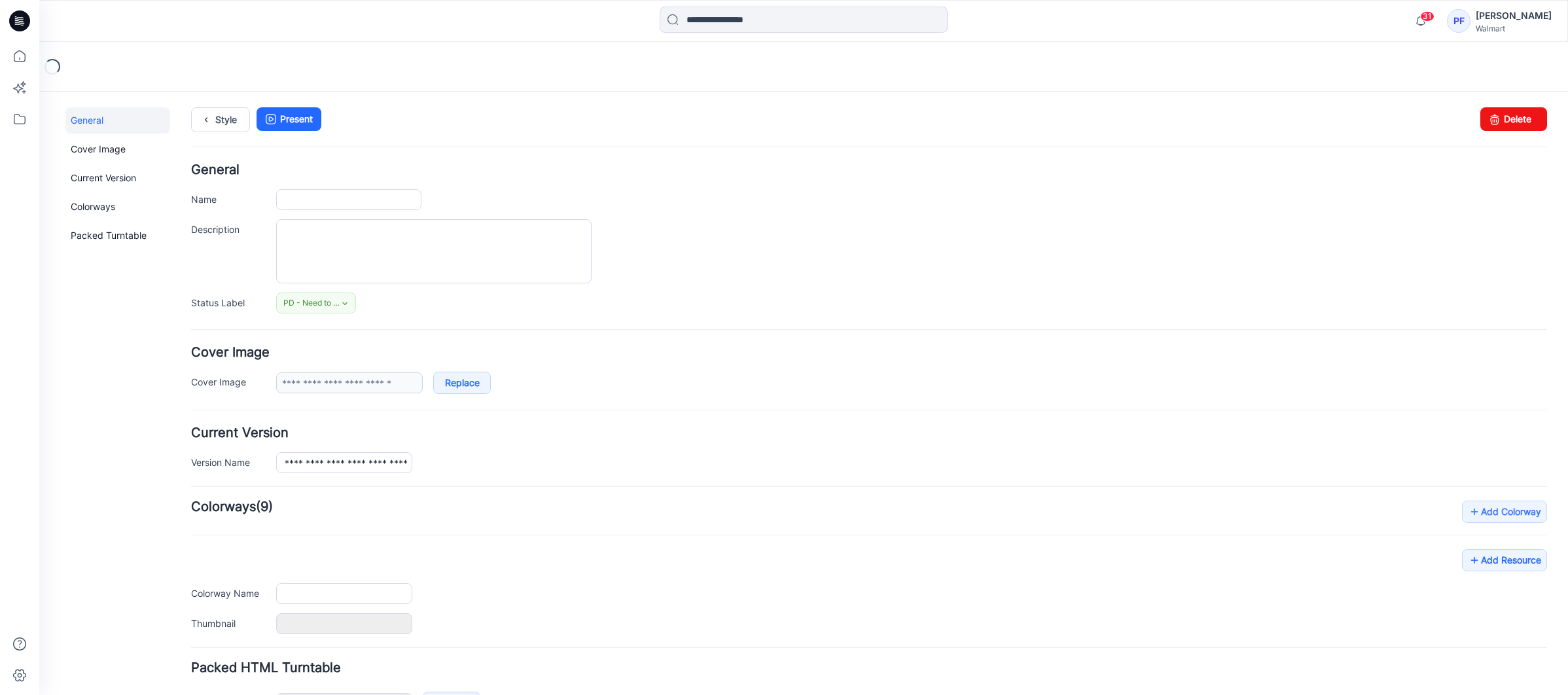
type input "**********"
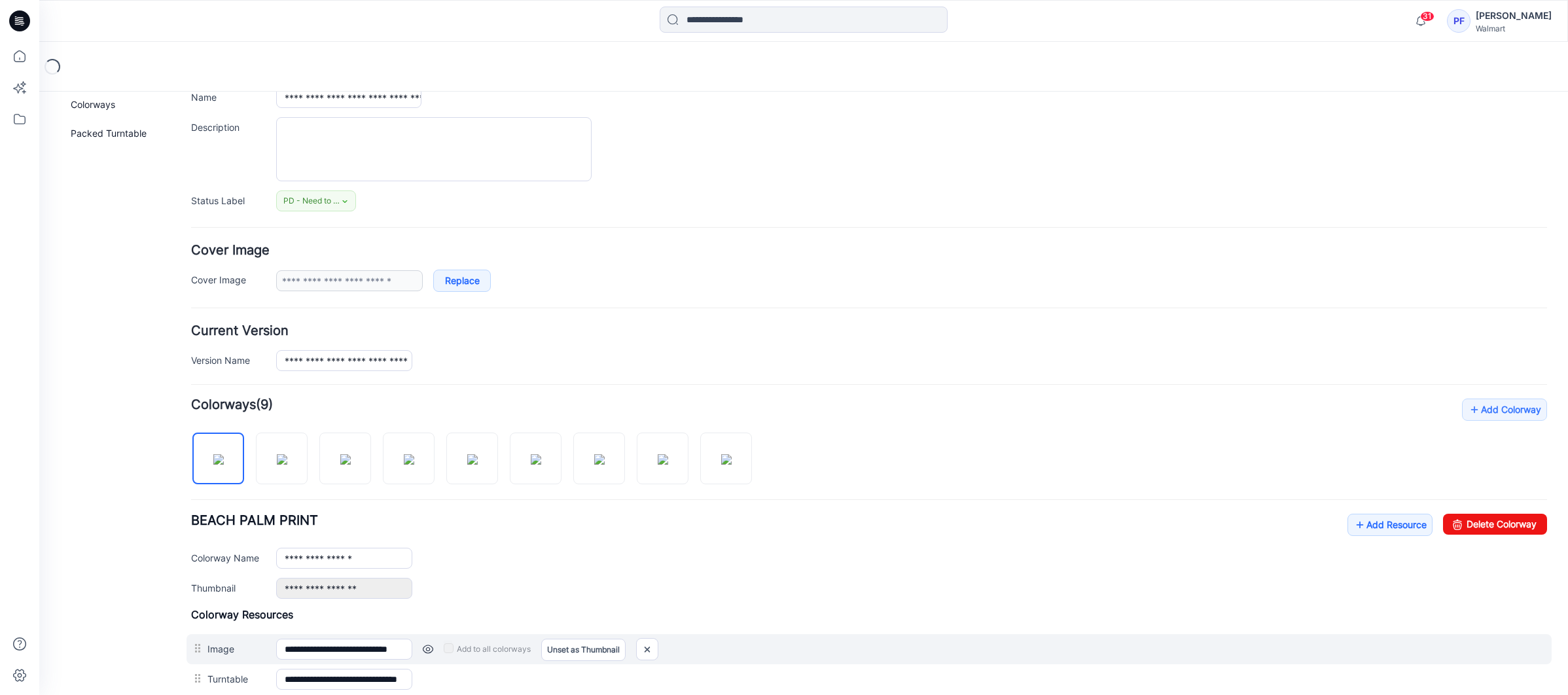
scroll to position [265, 0]
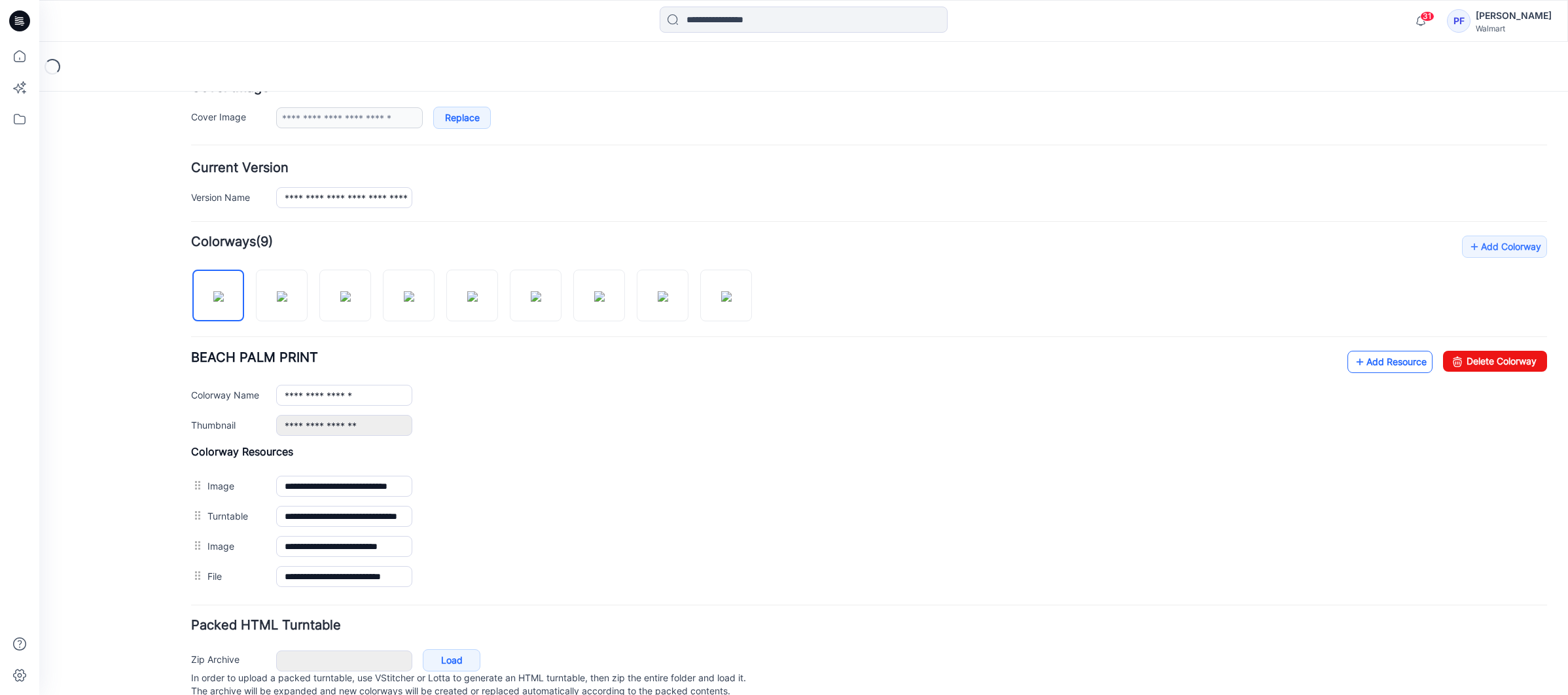
click at [1371, 365] on link "Add Resource" at bounding box center [1390, 362] width 85 height 22
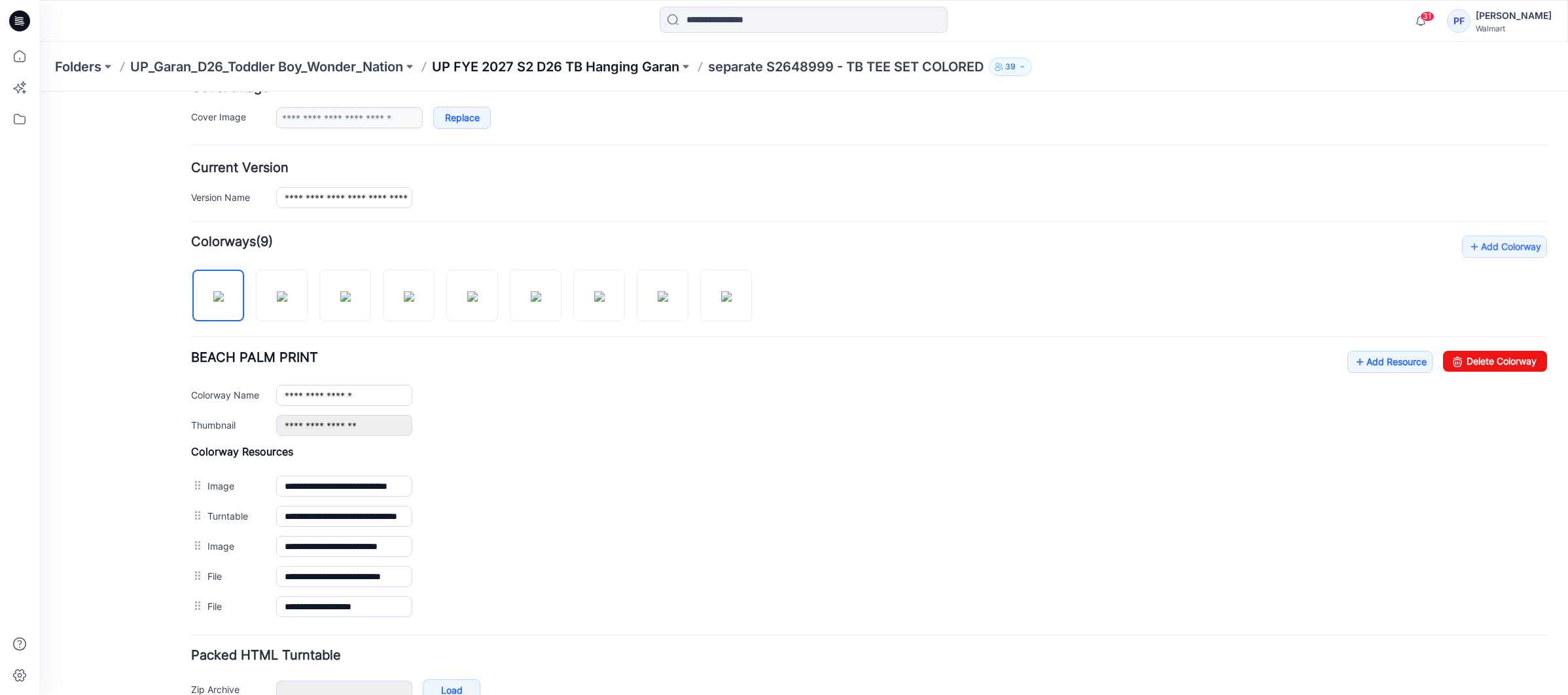
click at [644, 62] on p "UP FYE 2027 S2 D26 TB Hanging Garan" at bounding box center [555, 67] width 248 height 18
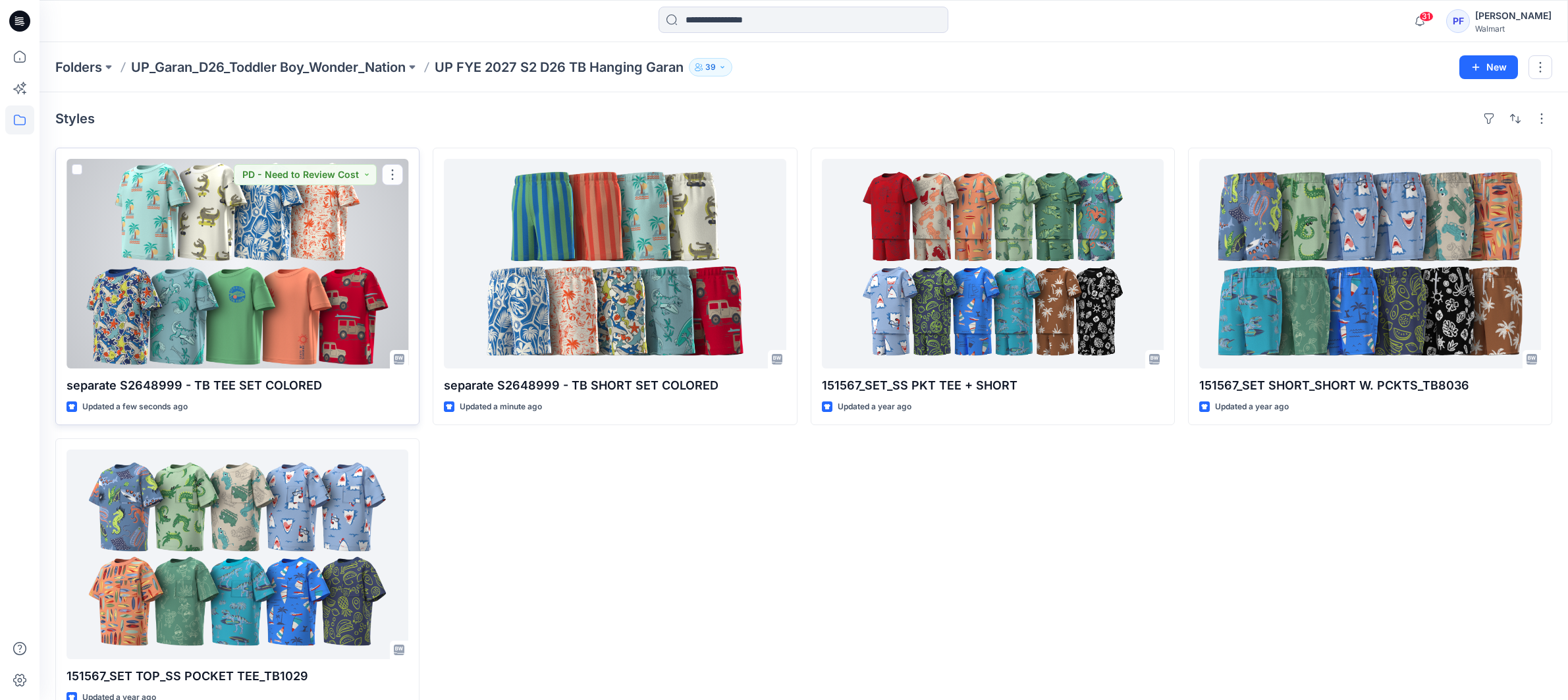
click at [246, 314] on div at bounding box center [237, 264] width 341 height 210
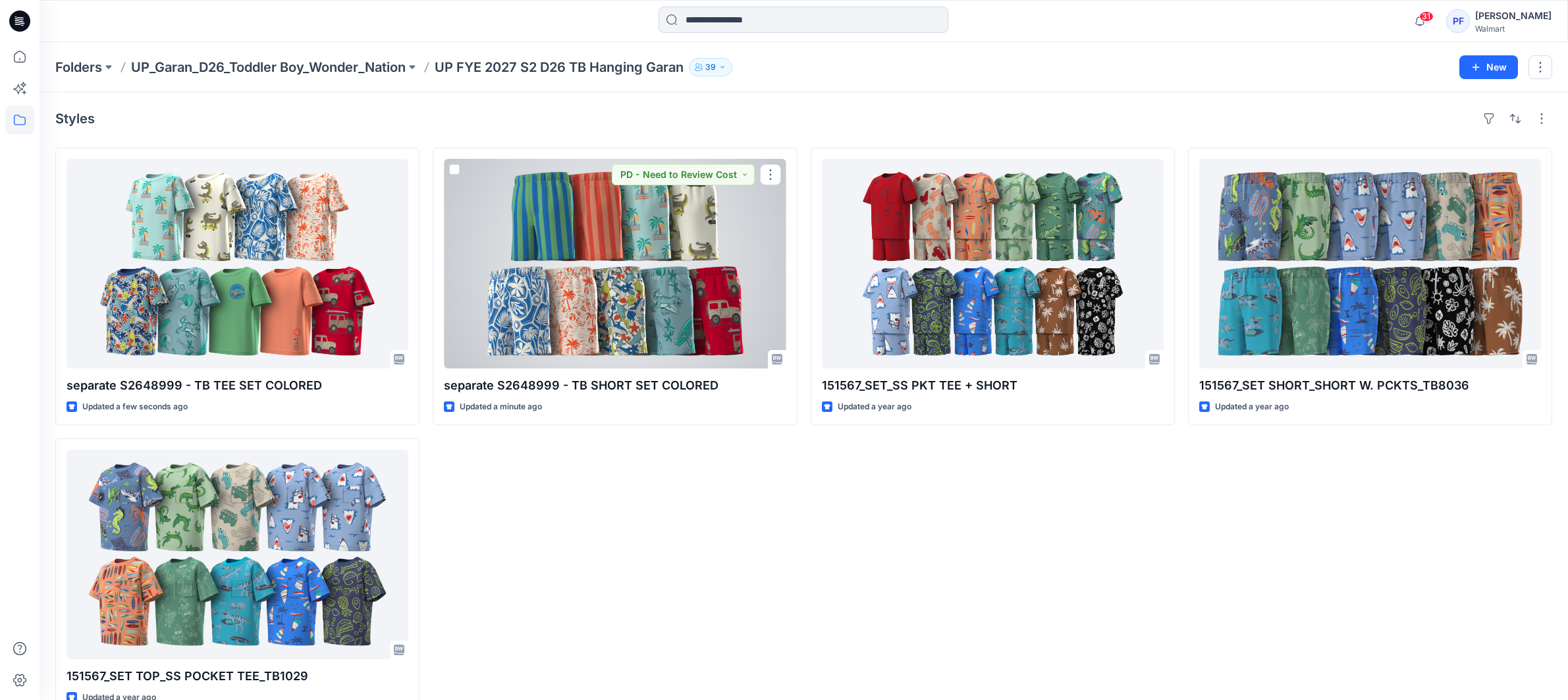
click at [576, 253] on div at bounding box center [614, 264] width 341 height 210
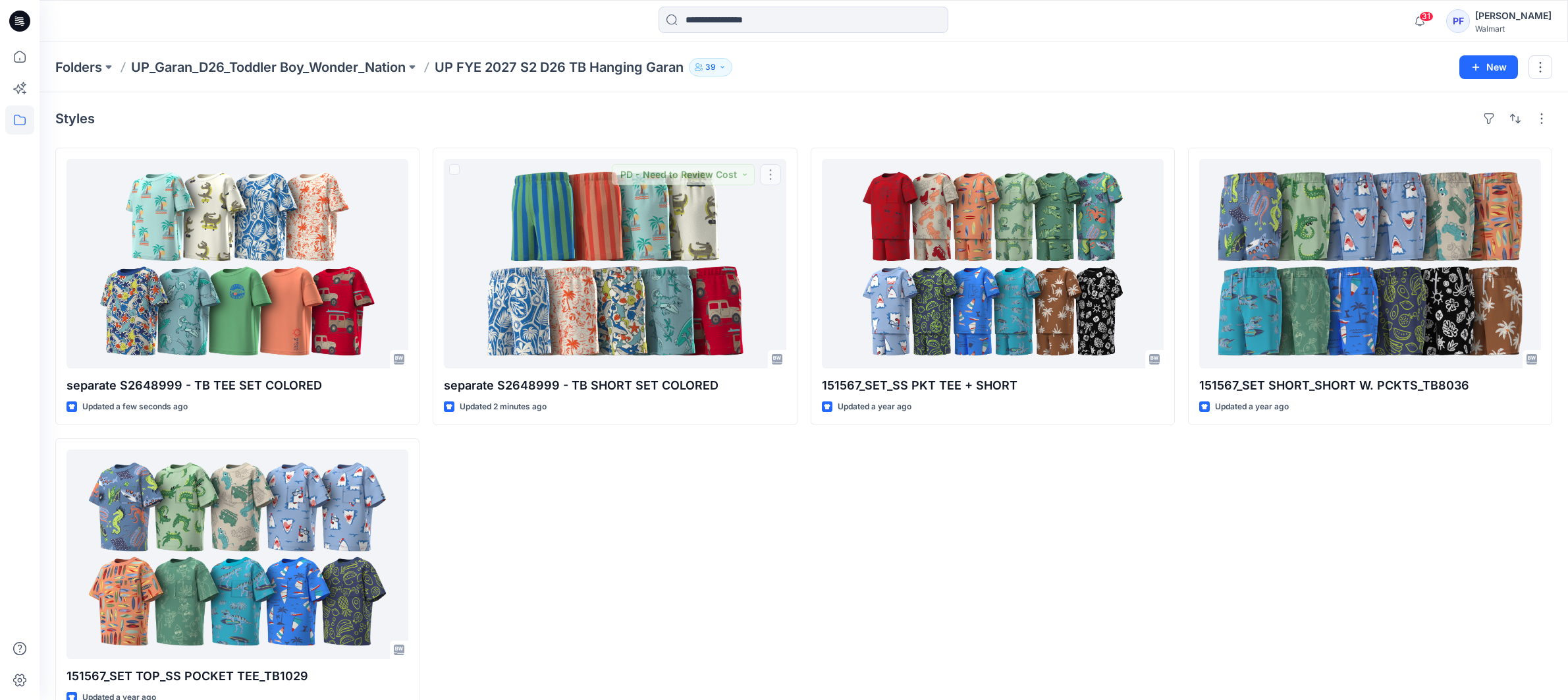
click at [733, 523] on div "separate S2648999 - TB SHORT SET COLORED Updated 2 minutes ago PD - Need to Rev…" at bounding box center [615, 431] width 364 height 567
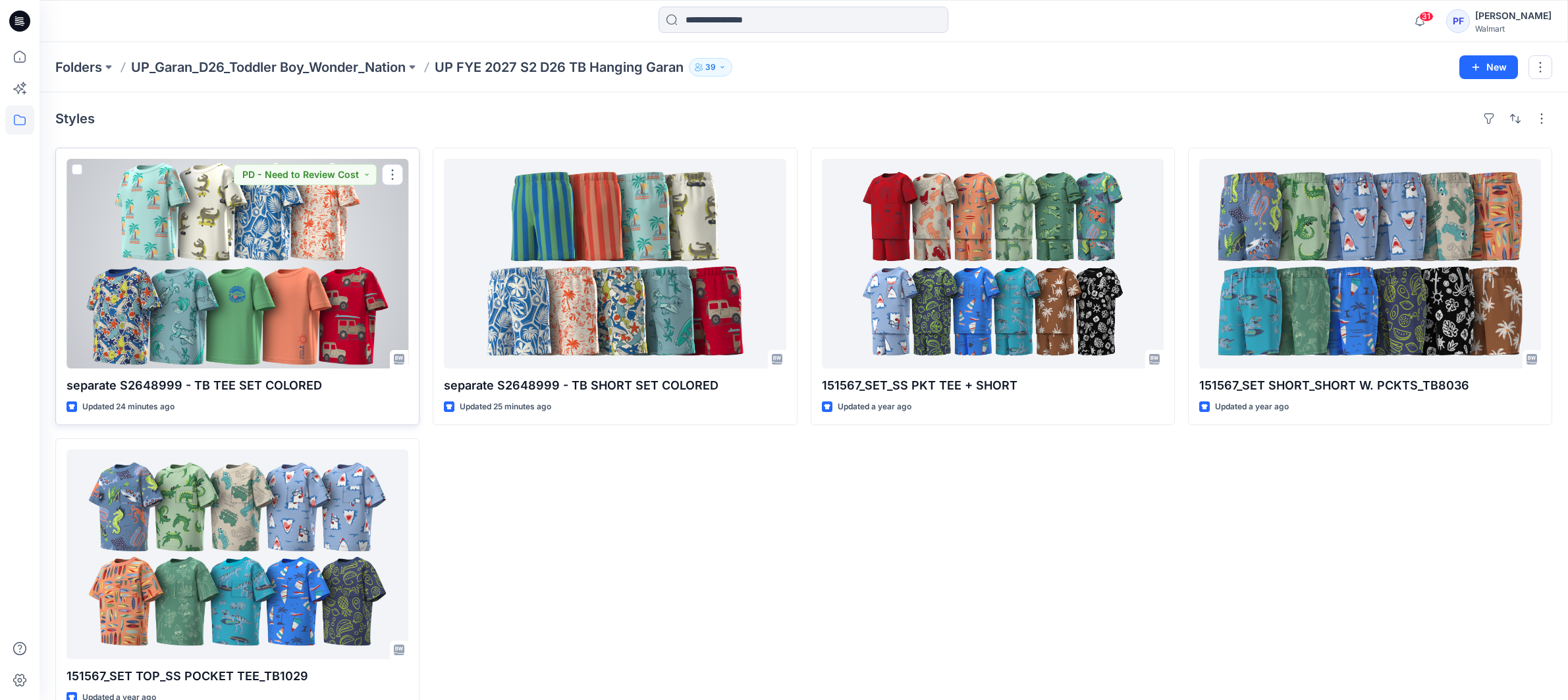
click at [274, 228] on div at bounding box center [237, 264] width 341 height 210
